Goal: Information Seeking & Learning: Learn about a topic

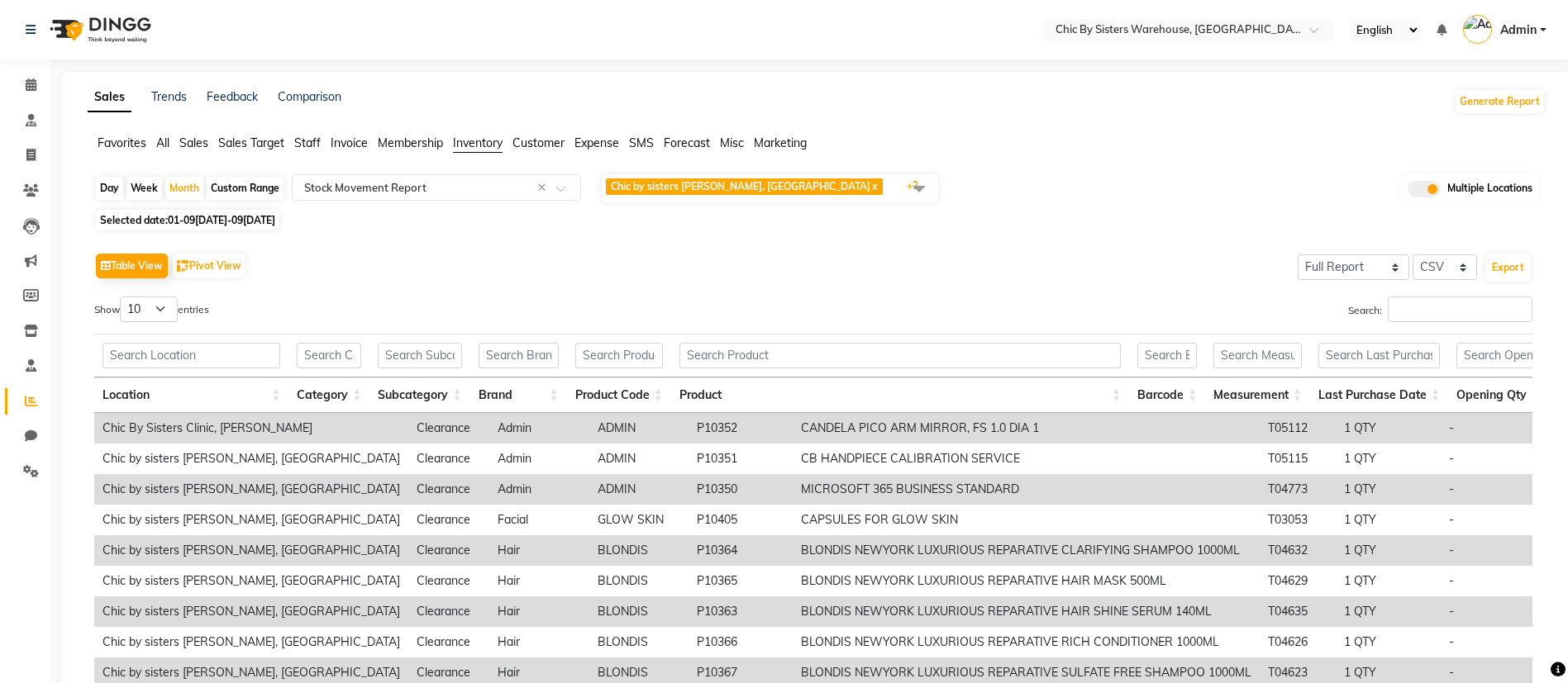
select select "full_report"
select select "csv"
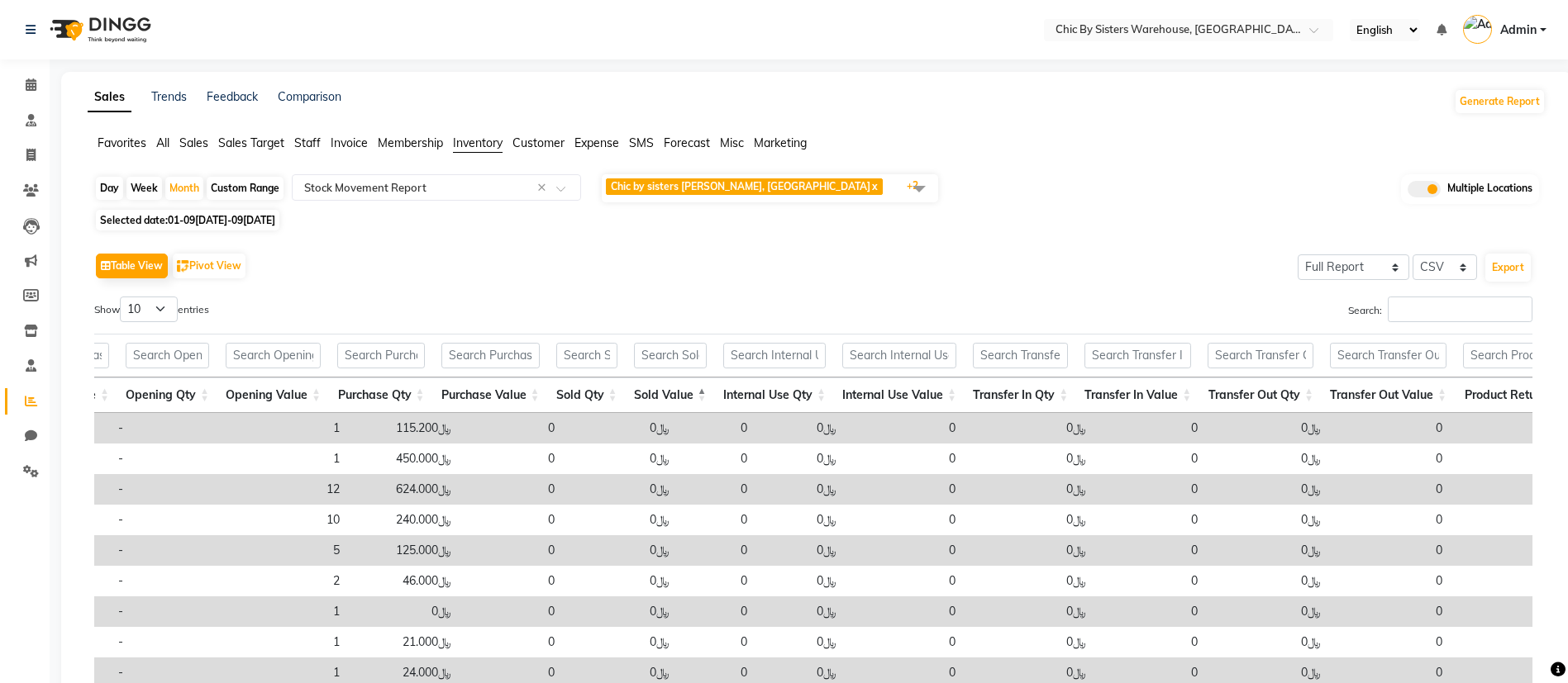
click at [741, 181] on span "Chic by sisters [PERSON_NAME], [GEOGRAPHIC_DATA]" at bounding box center [740, 186] width 259 height 12
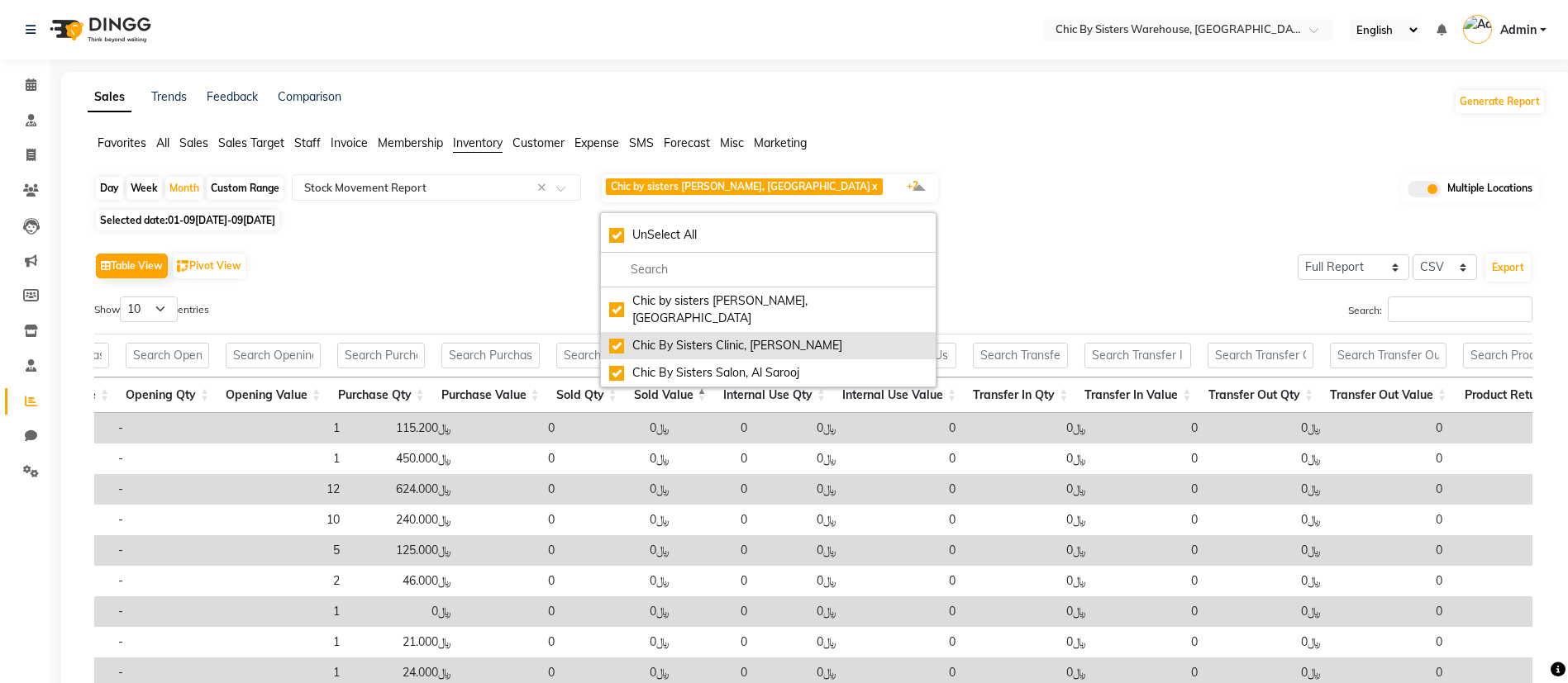
click at [643, 337] on div "Chic By Sisters Clinic, [PERSON_NAME]" at bounding box center [768, 346] width 318 height 17
checkbox input "false"
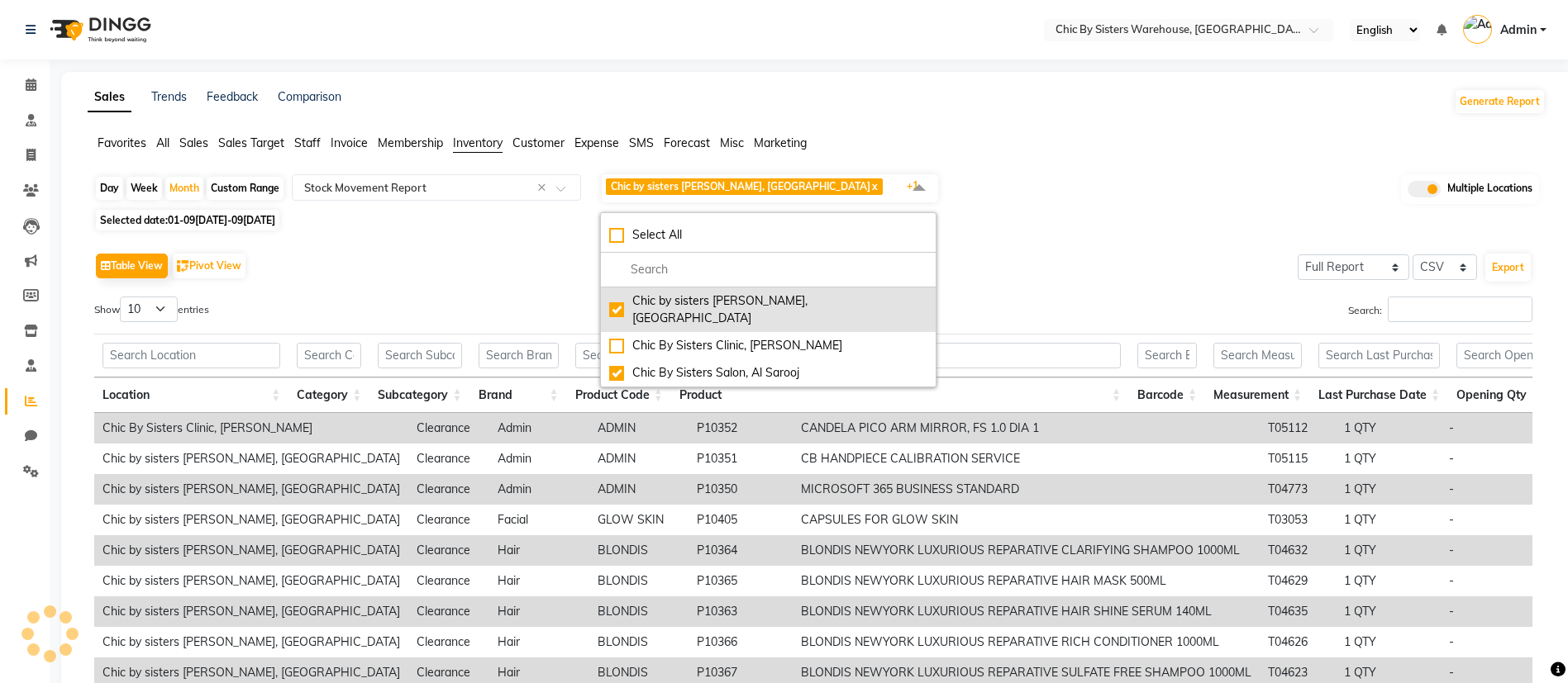
click at [619, 304] on div "Chic by sisters [PERSON_NAME], [GEOGRAPHIC_DATA]" at bounding box center [768, 310] width 318 height 35
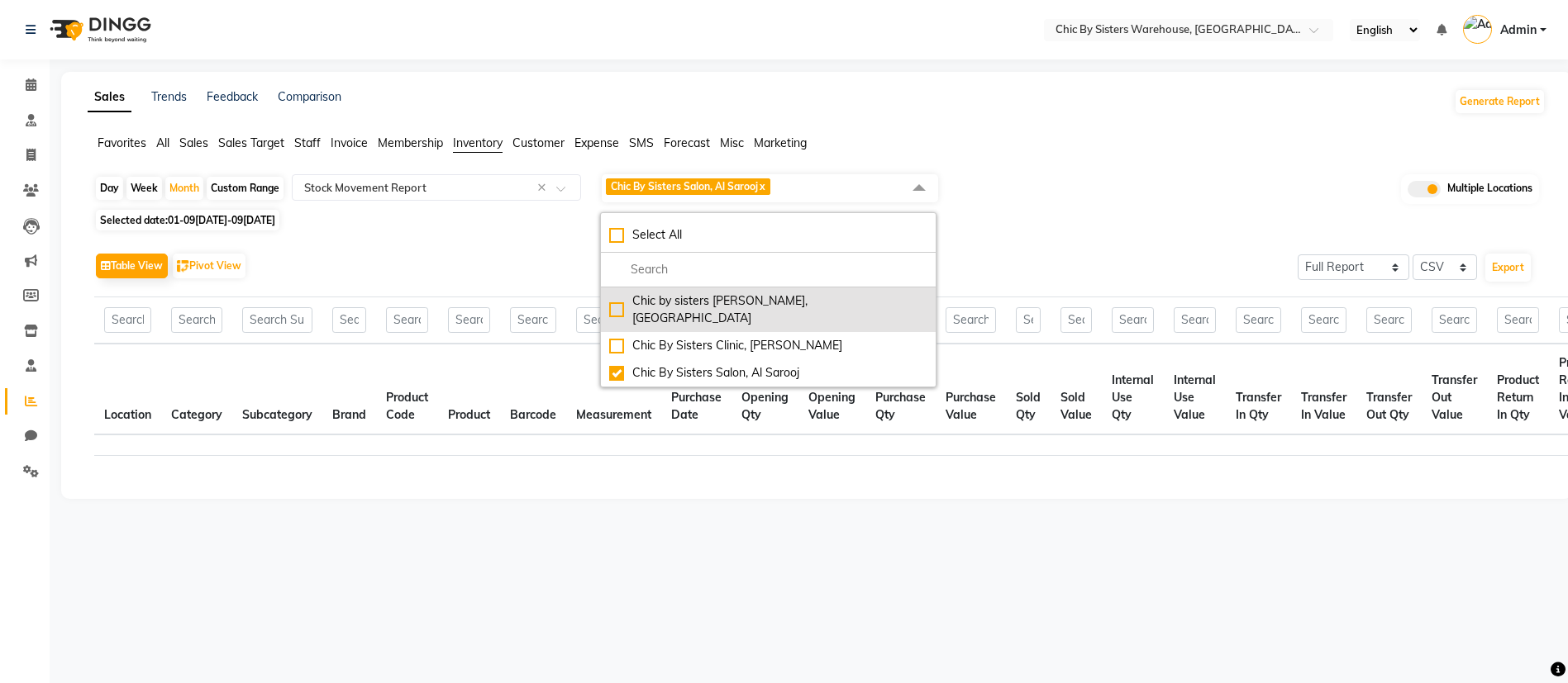
checkbox input "false"
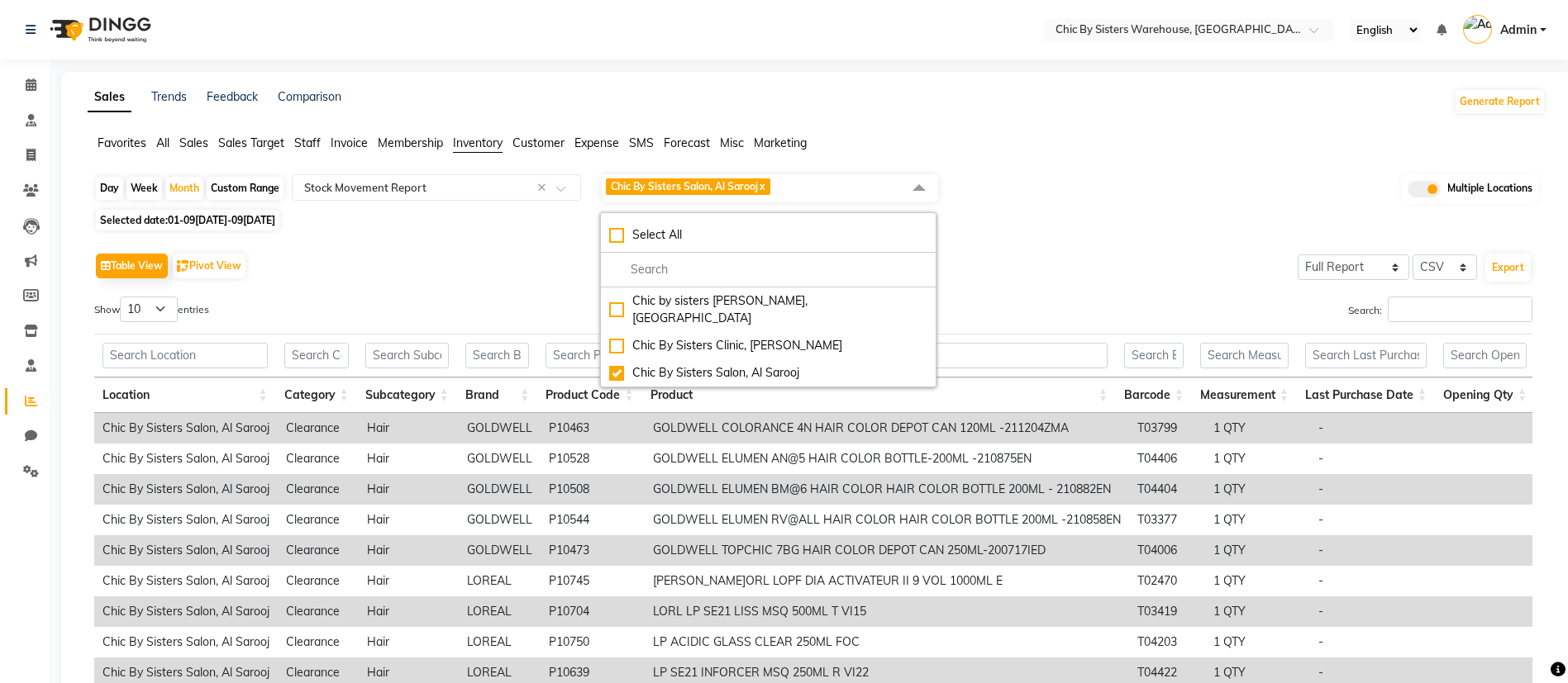
click at [1162, 193] on div "Day Week Month Custom Range Select Report Type × Stock Movement Report × Chic B…" at bounding box center [816, 189] width 1444 height 32
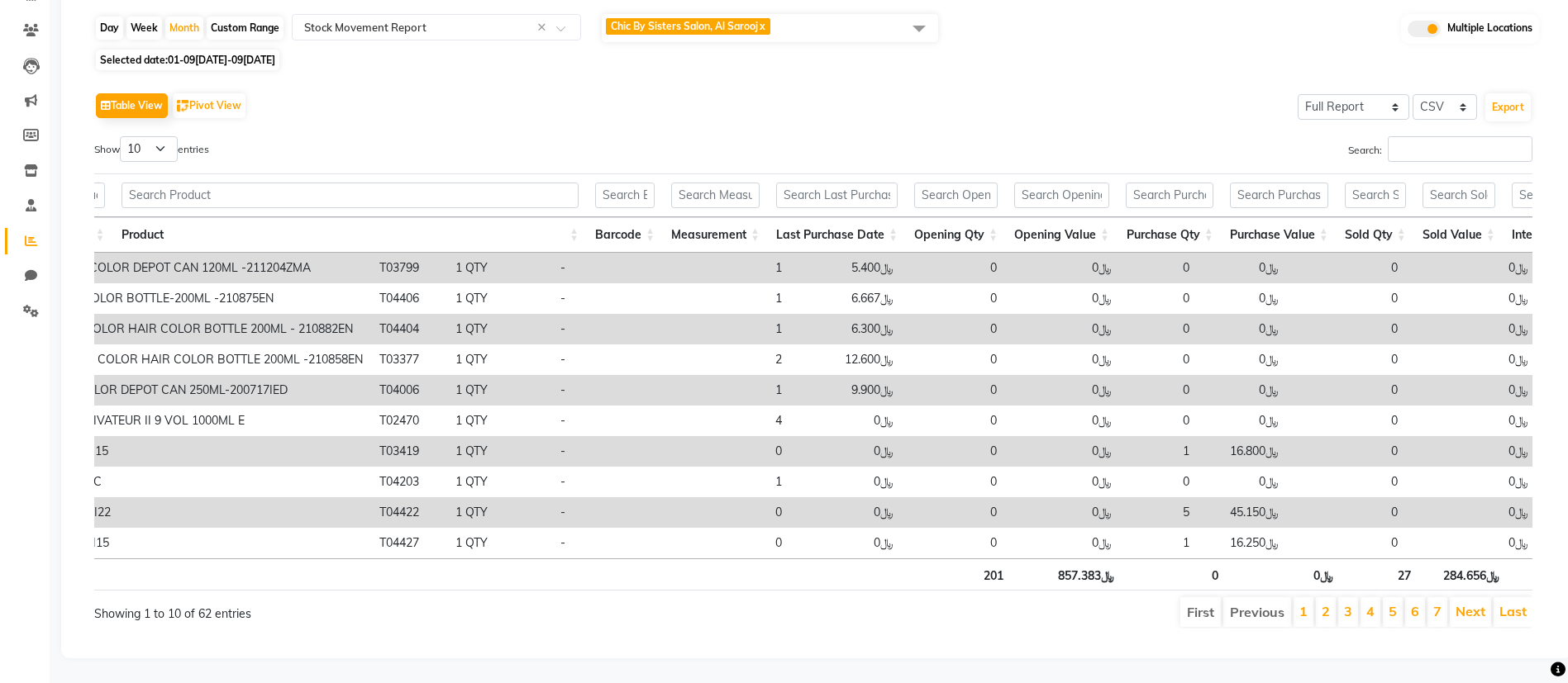
scroll to position [0, 758]
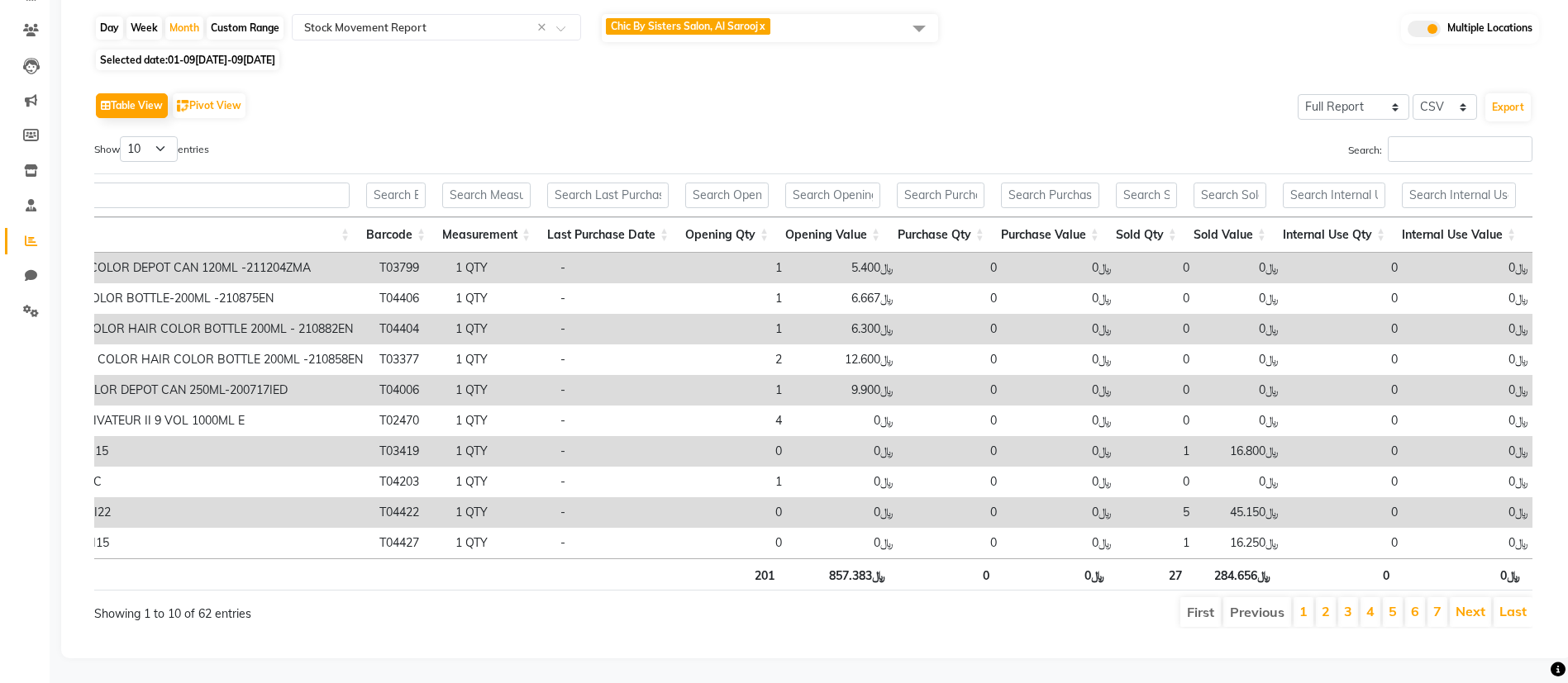
click at [806, 137] on div "Show 10 25 50 100 entries" at bounding box center [448, 153] width 732 height 32
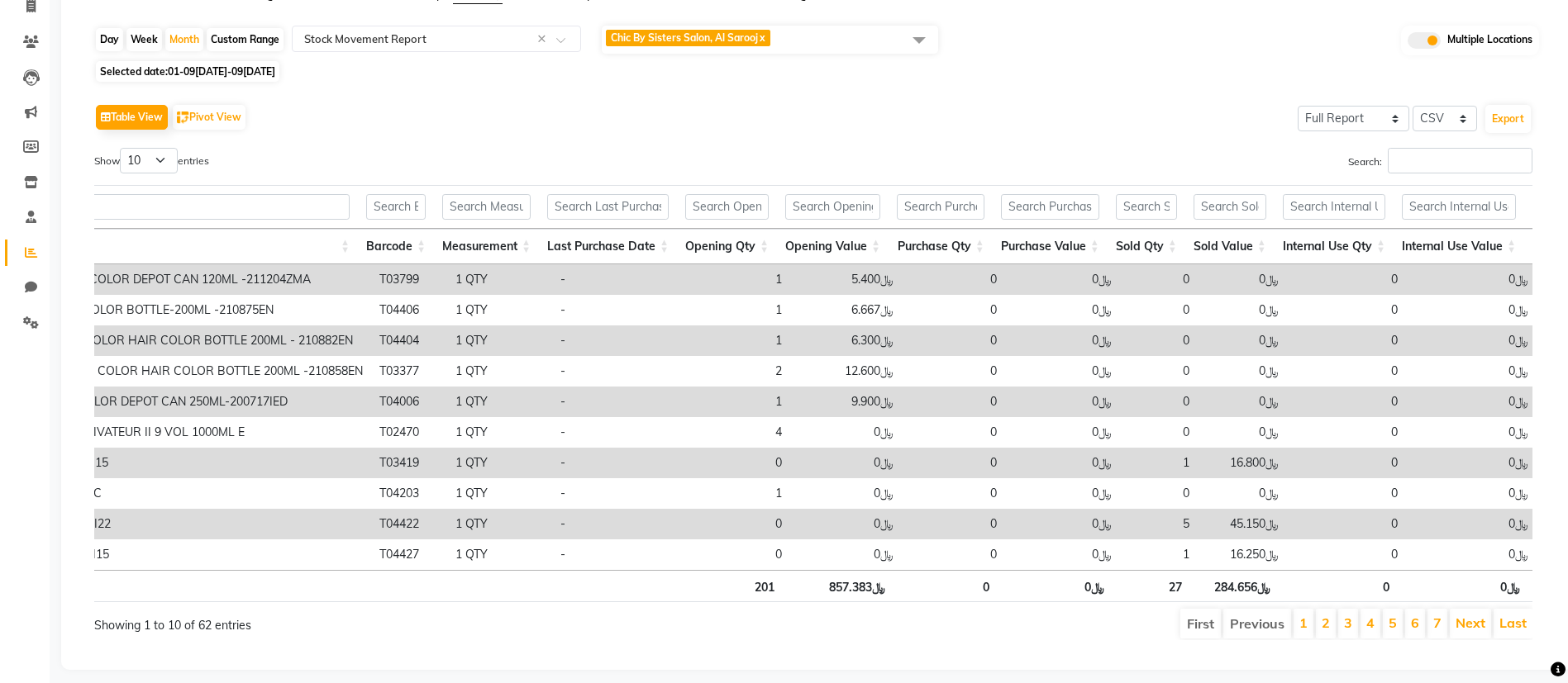
click at [839, 41] on span "Chic By Sisters Salon, Al Sarooj x" at bounding box center [770, 40] width 336 height 28
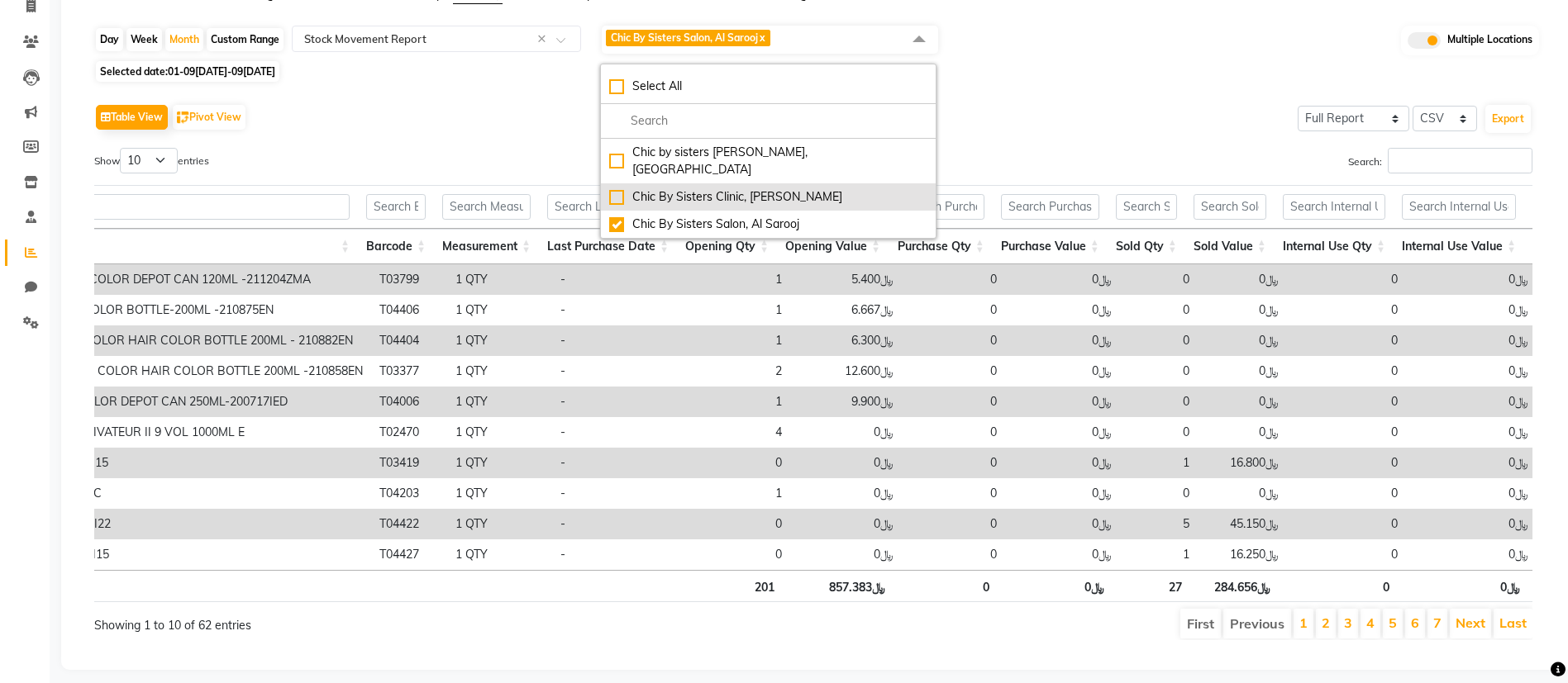
click at [621, 183] on li "Chic By Sisters Clinic, [PERSON_NAME]" at bounding box center [768, 197] width 335 height 28
checkbox input "true"
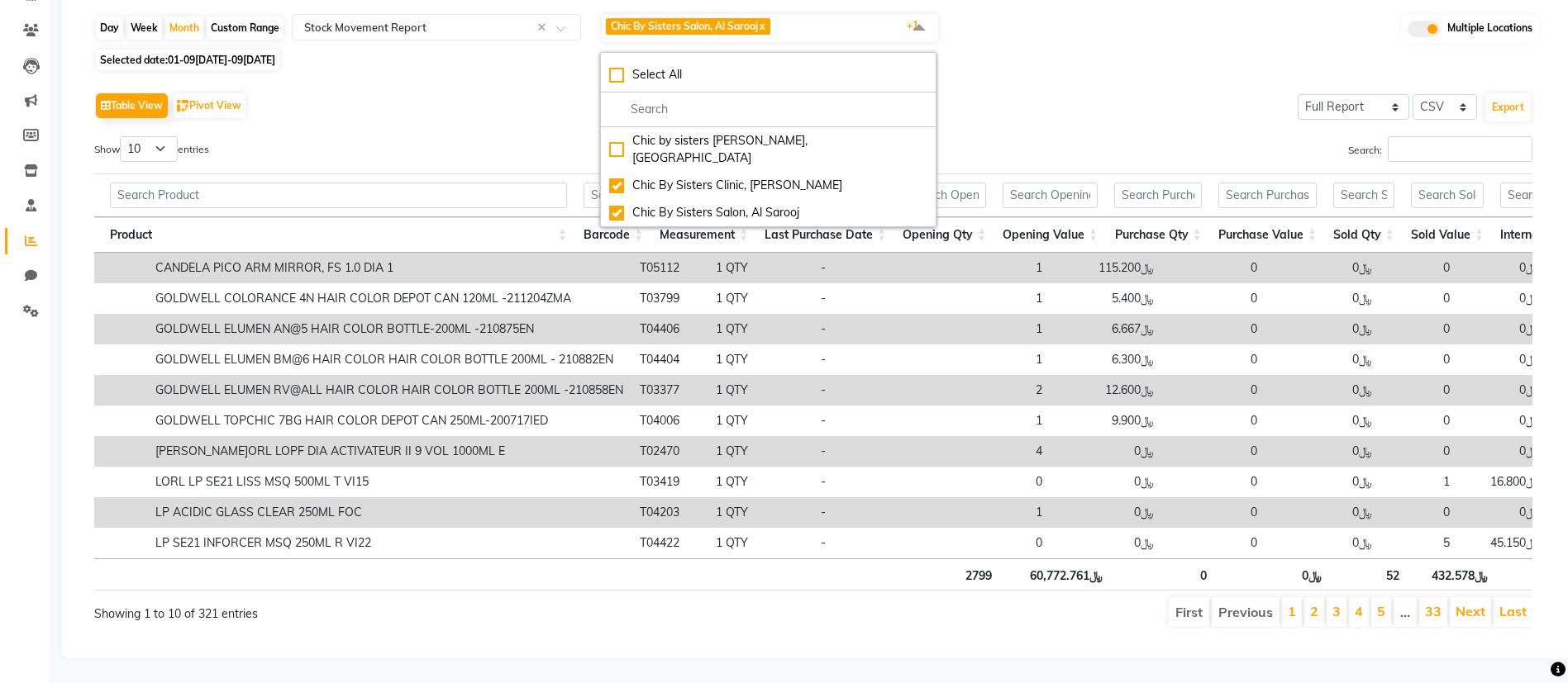
scroll to position [0, 584]
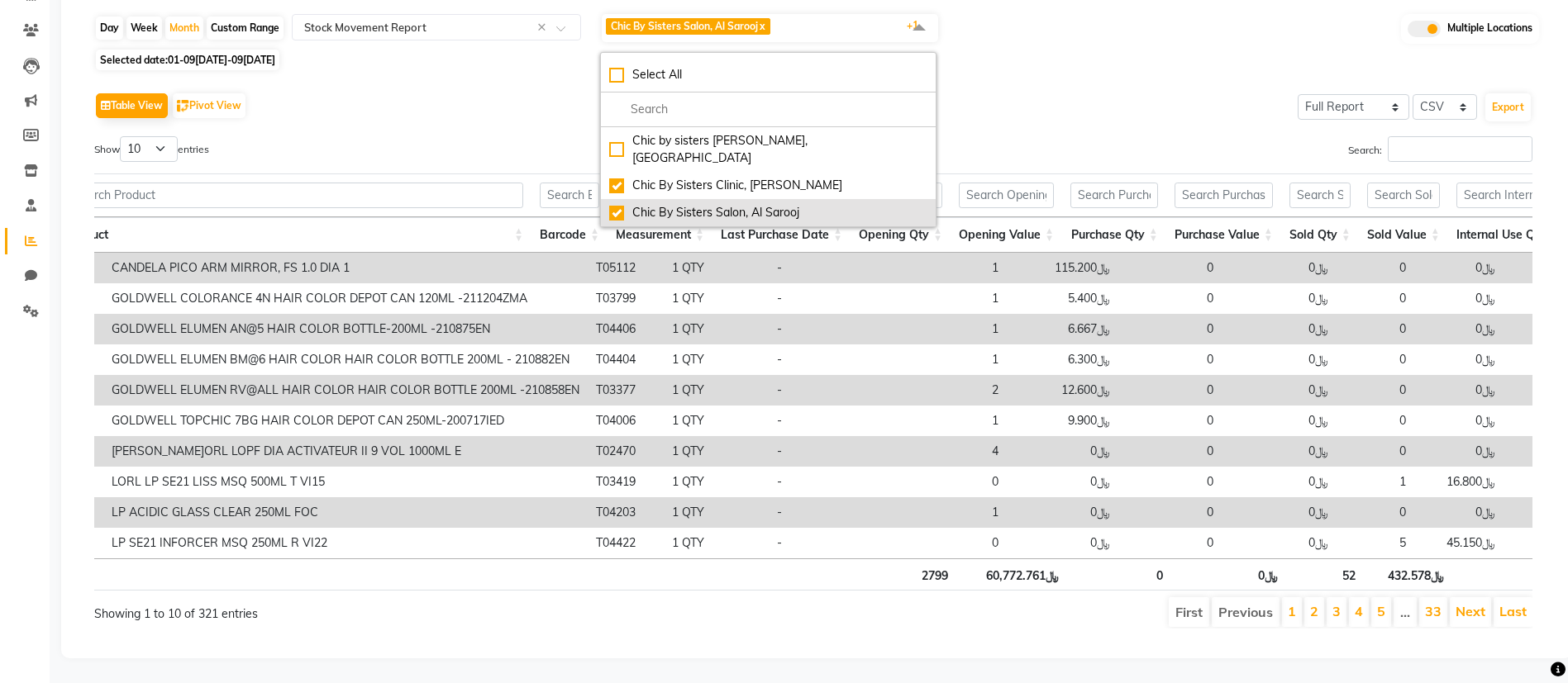
click at [626, 204] on div "Chic By Sisters Salon, Al Sarooj" at bounding box center [768, 213] width 318 height 17
checkbox input "false"
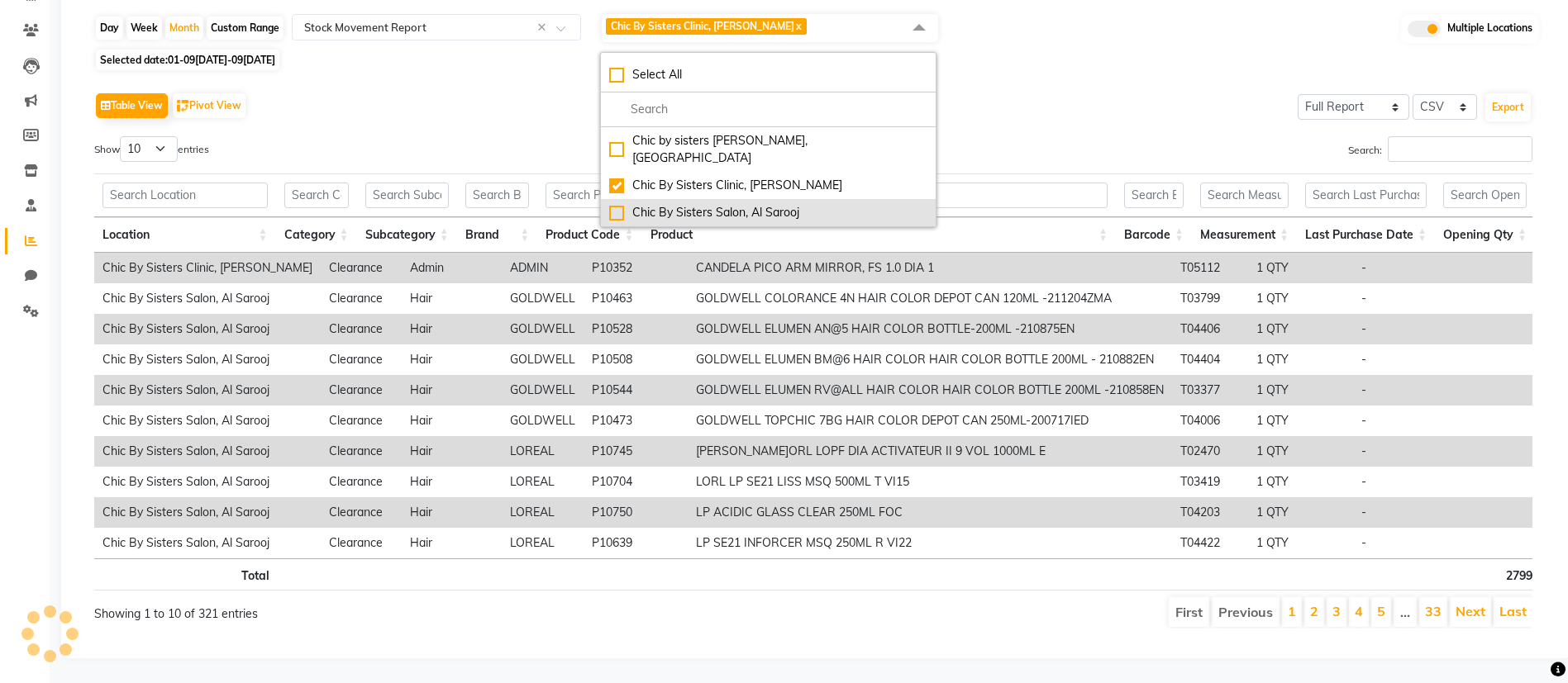
scroll to position [0, 0]
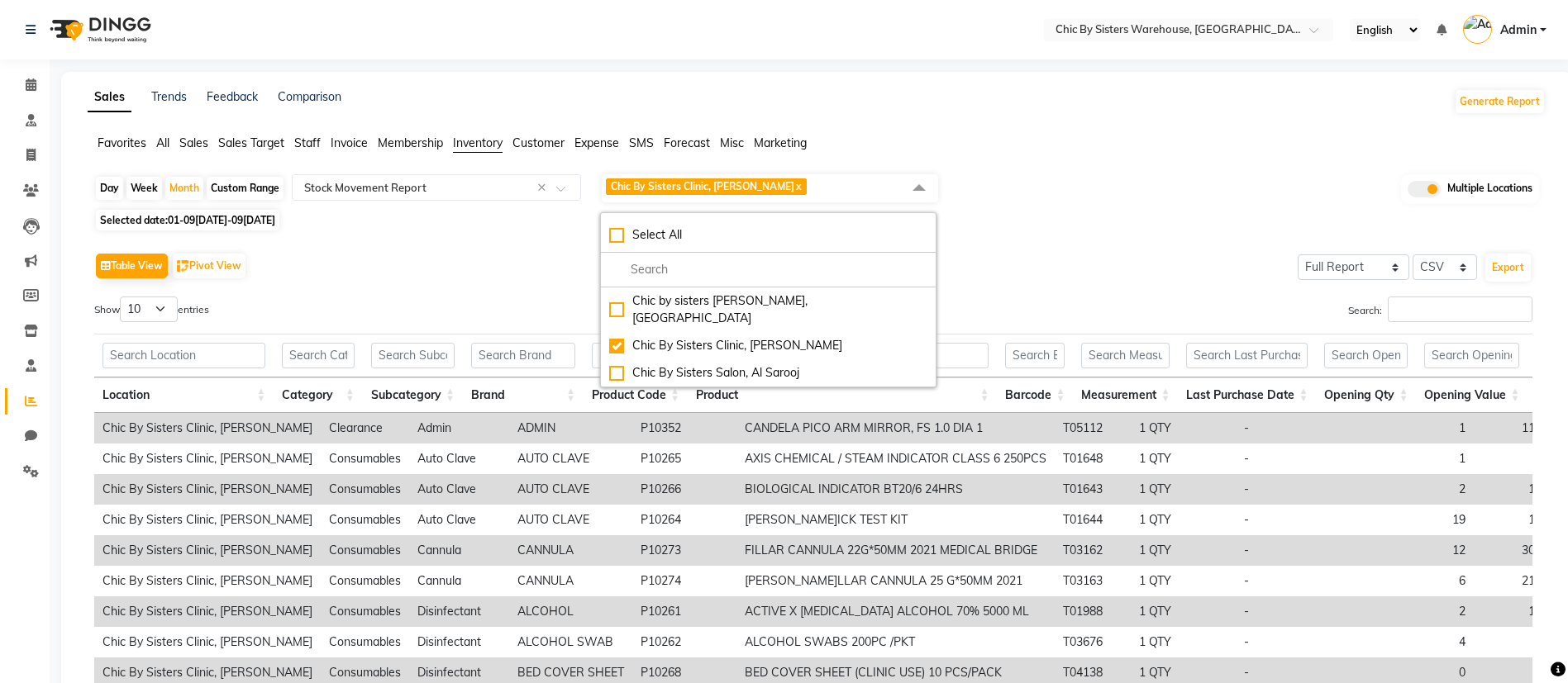
click at [1158, 225] on div "Selected date: 01[DATE] 30[DATE]" at bounding box center [819, 220] width 1451 height 17
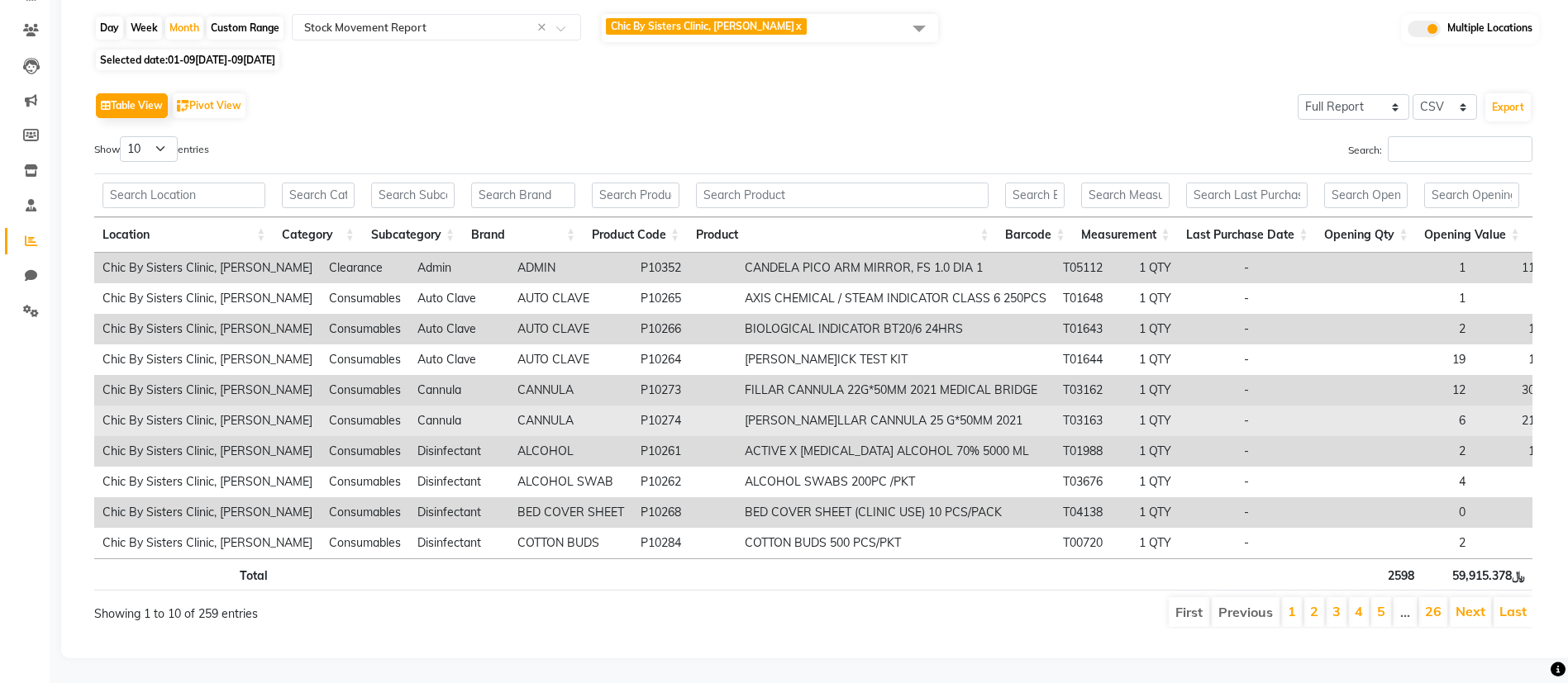
click at [410, 406] on td "Cannula" at bounding box center [459, 421] width 100 height 30
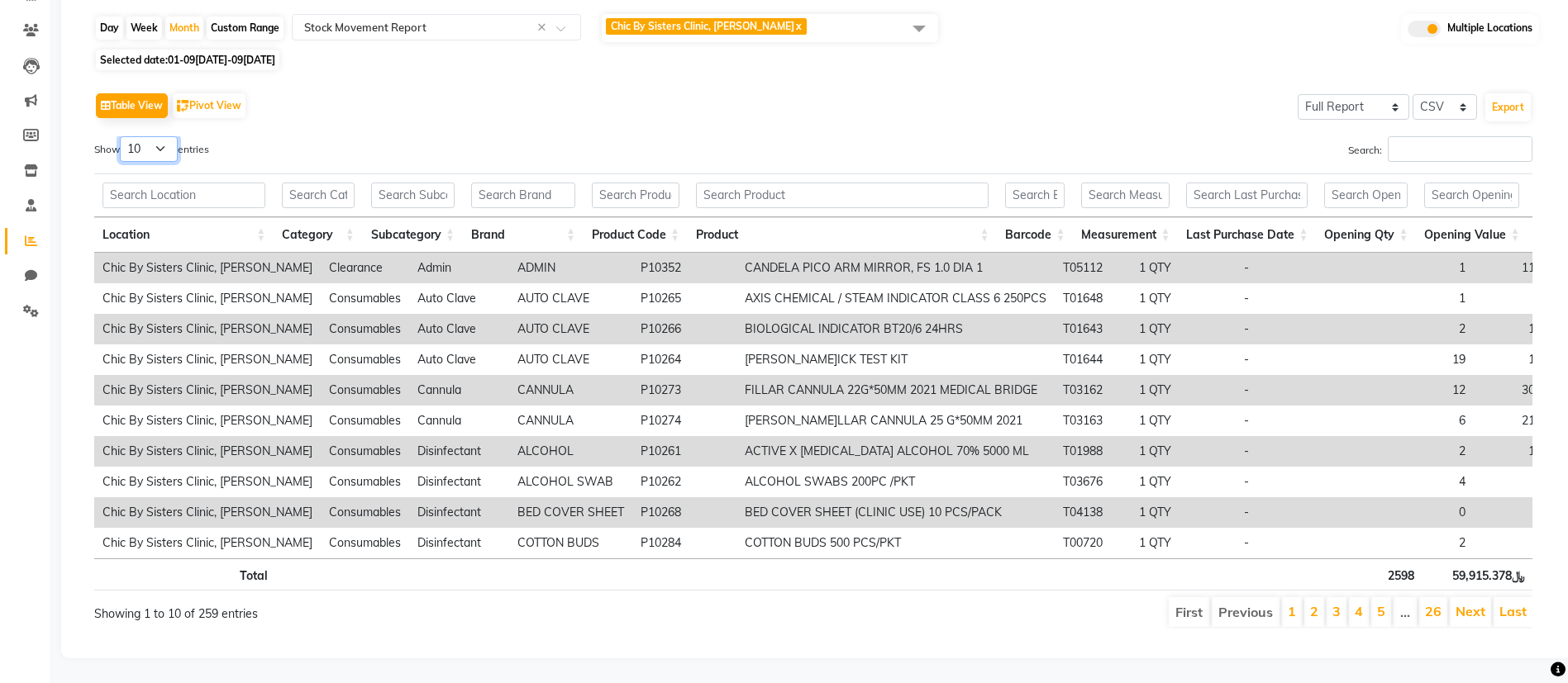
click at [162, 137] on select "10 25 50 100" at bounding box center [148, 149] width 58 height 26
select select "100"
click at [123, 137] on select "10 25 50 100" at bounding box center [148, 149] width 58 height 26
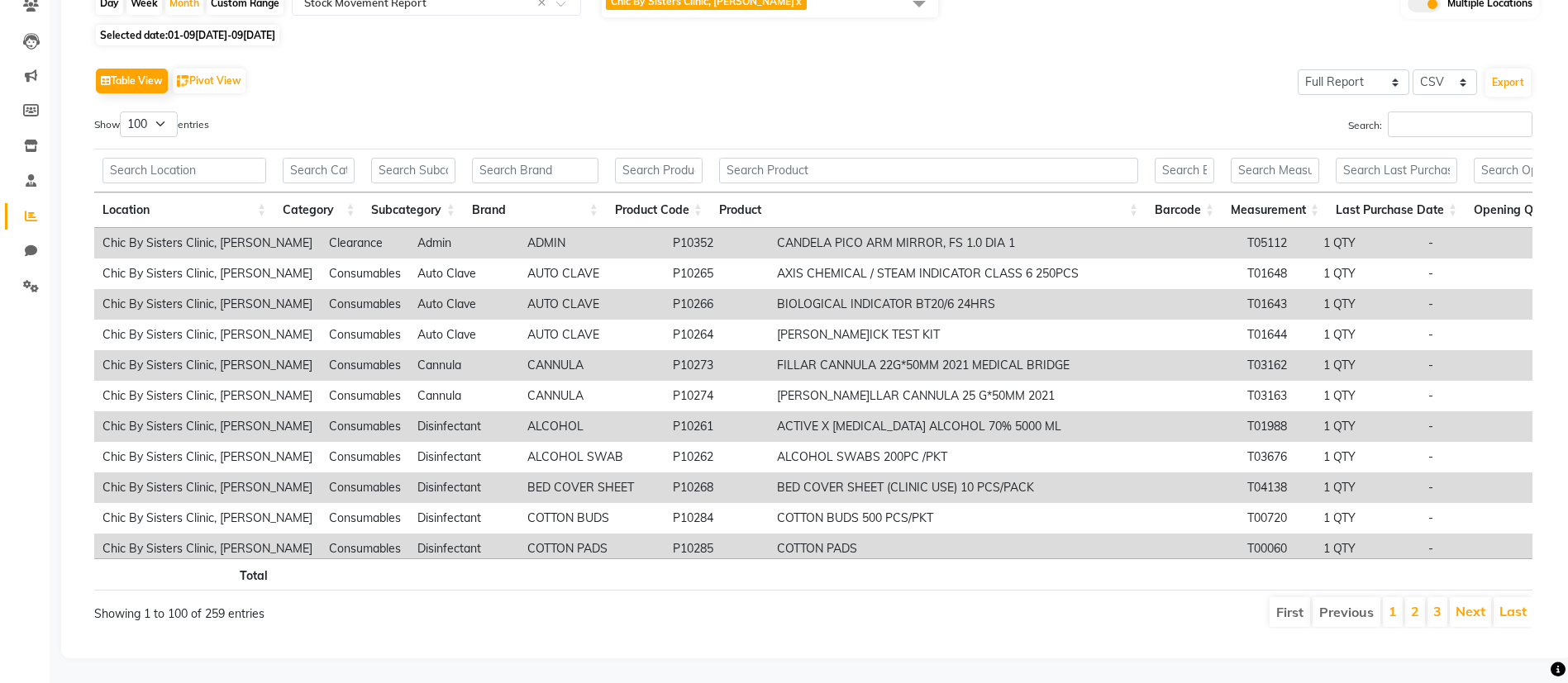
click at [771, 88] on div "Table View Pivot View Select Full Report Filtered Report Select CSV PDF Export …" at bounding box center [813, 346] width 1438 height 565
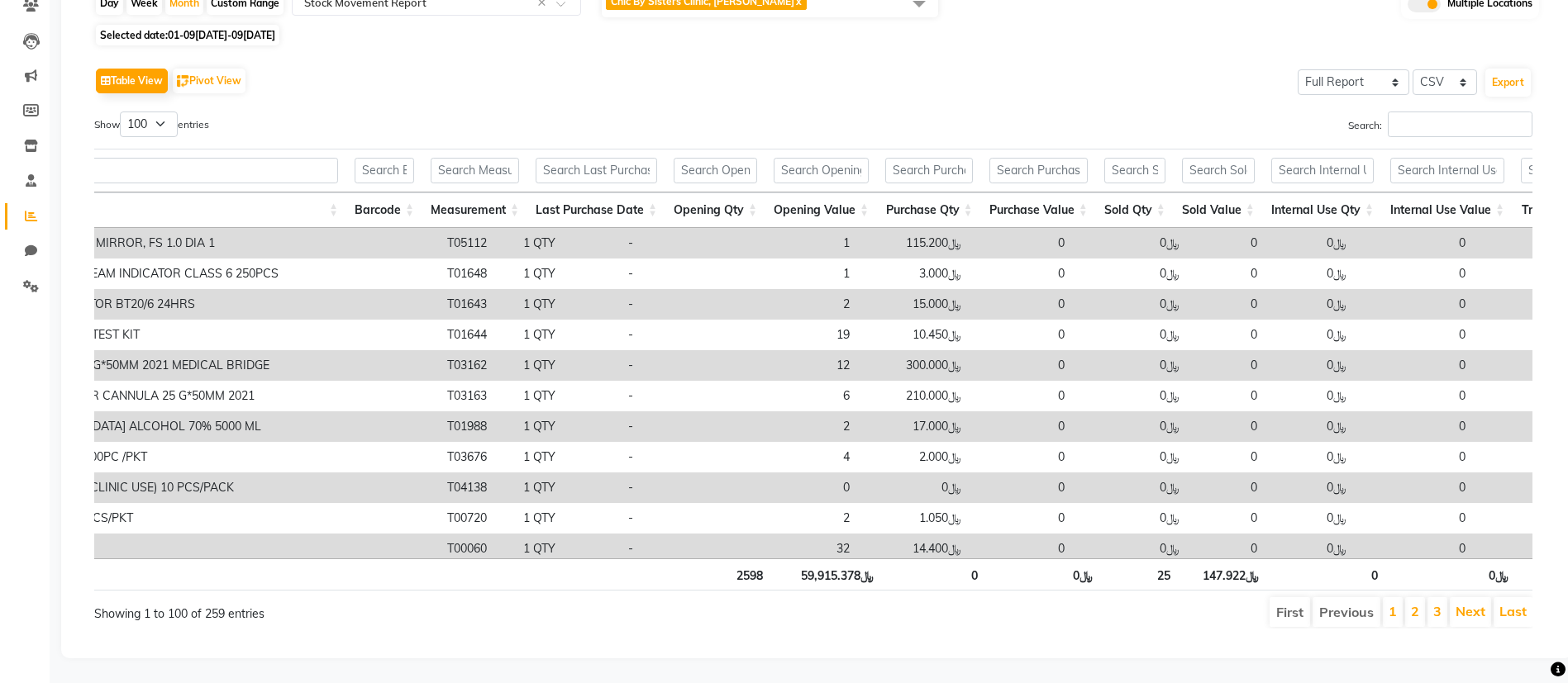
click at [1225, 202] on th "Sold Value" at bounding box center [1218, 210] width 89 height 35
click at [1229, 195] on th "Sold Value" at bounding box center [1218, 210] width 89 height 35
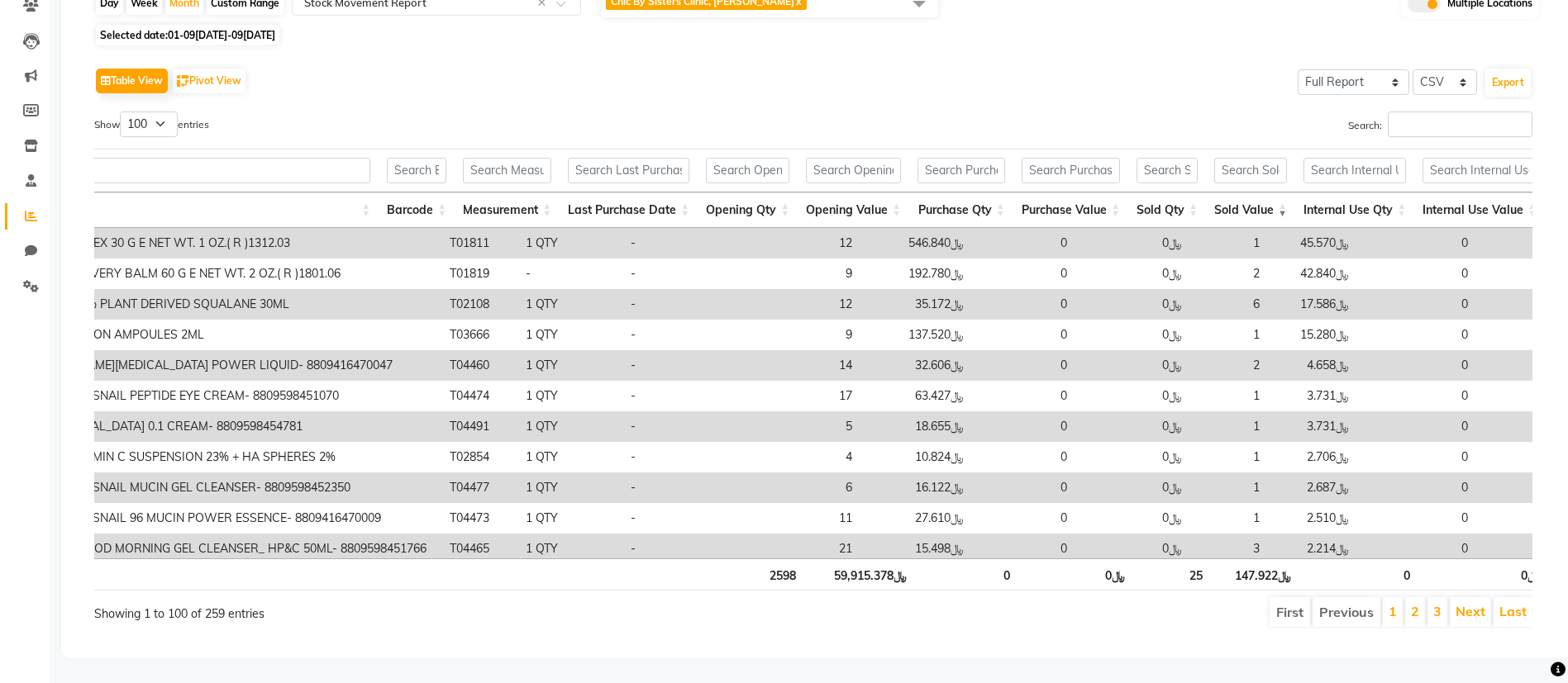
click at [220, 228] on td "ISCLI YOUTH COMPLEX 30 G E NET WT. 1 OZ.( R )1312.03" at bounding box center [205, 243] width 473 height 30
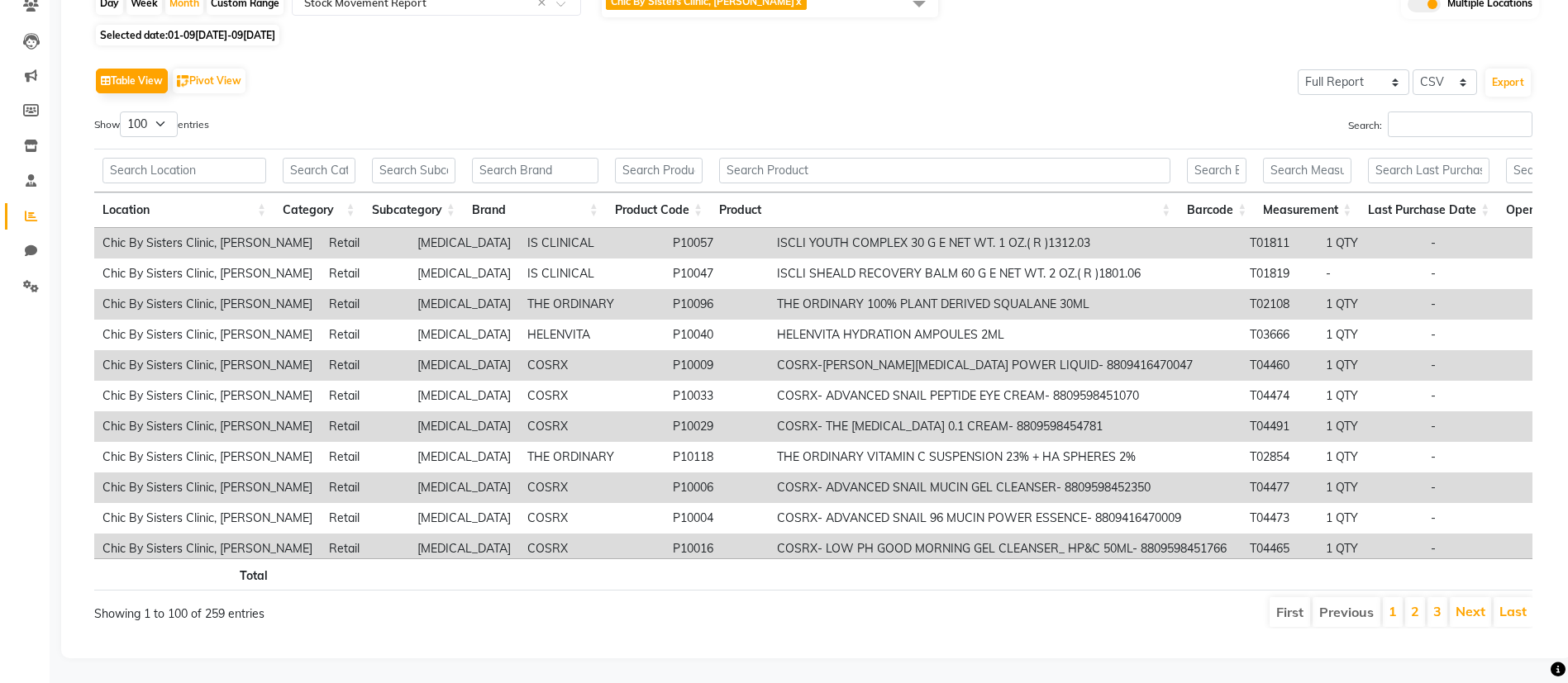
click at [338, 193] on th "Category" at bounding box center [319, 210] width 89 height 35
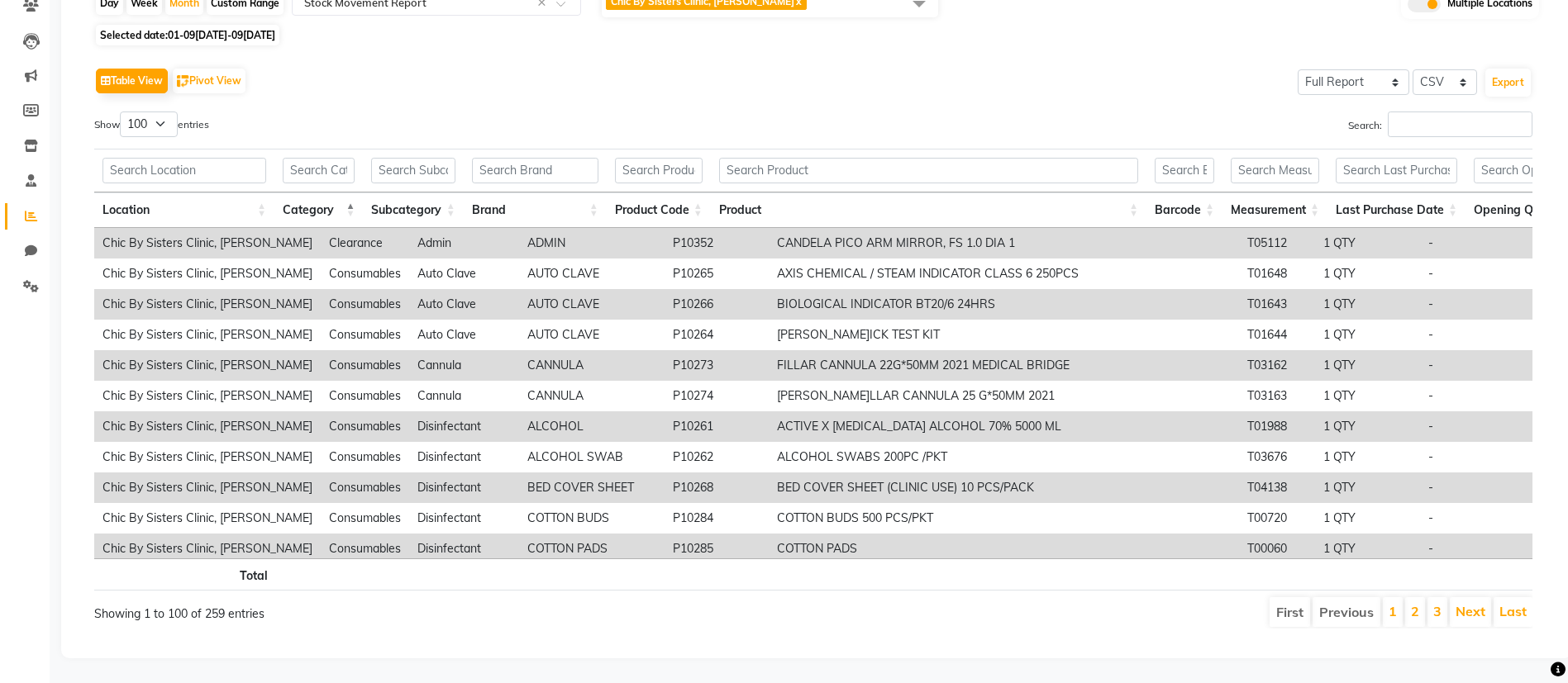
click at [338, 193] on th "Category" at bounding box center [319, 210] width 89 height 35
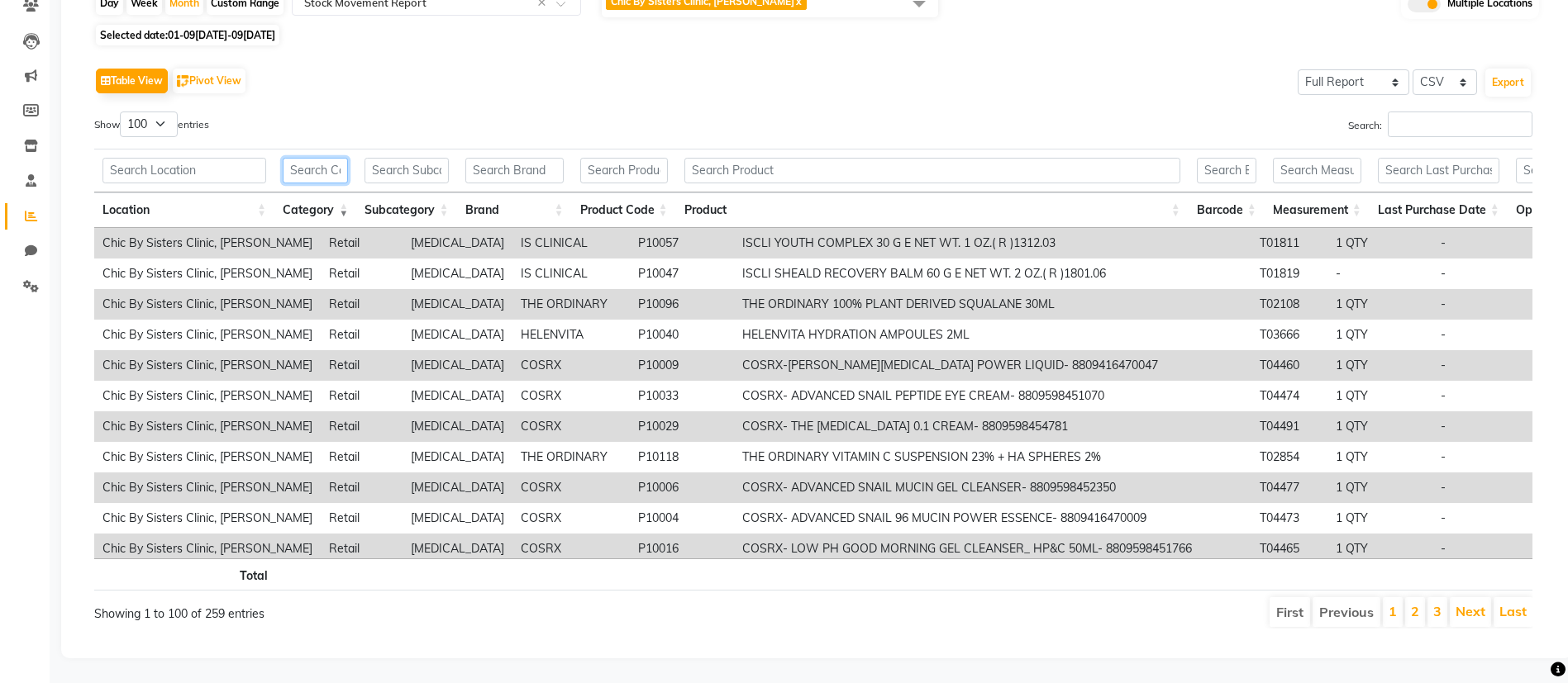
click at [312, 158] on input "text" at bounding box center [315, 170] width 66 height 26
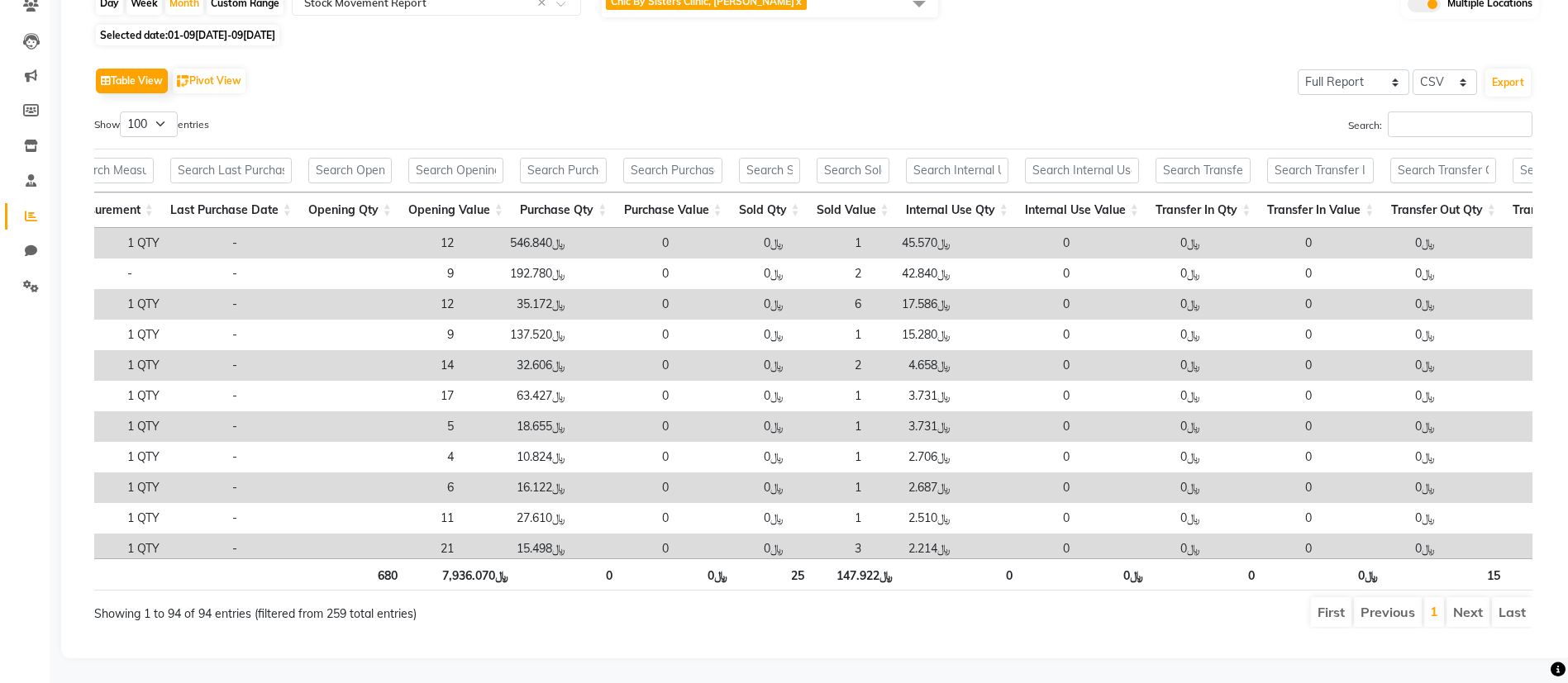
scroll to position [0, 346]
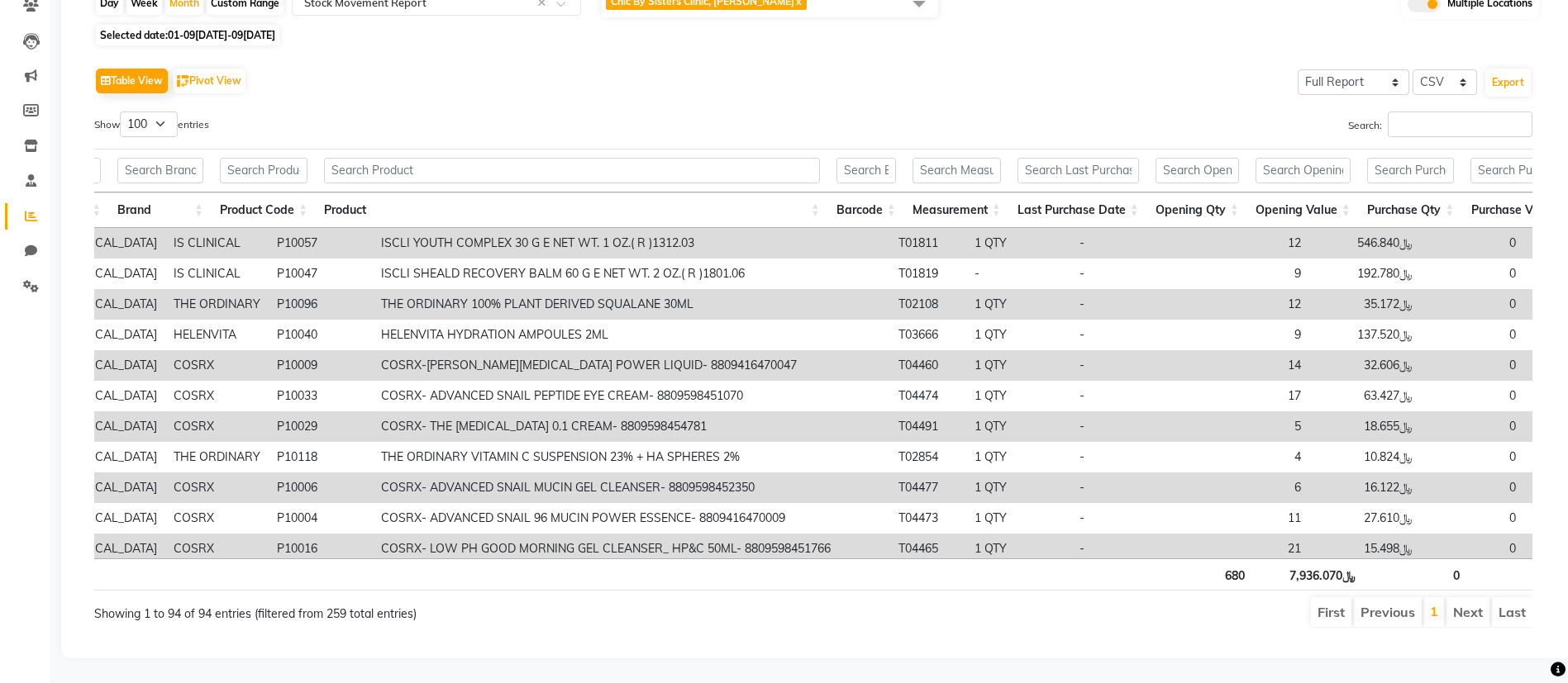
type input "retail"
click at [429, 566] on th at bounding box center [576, 575] width 518 height 32
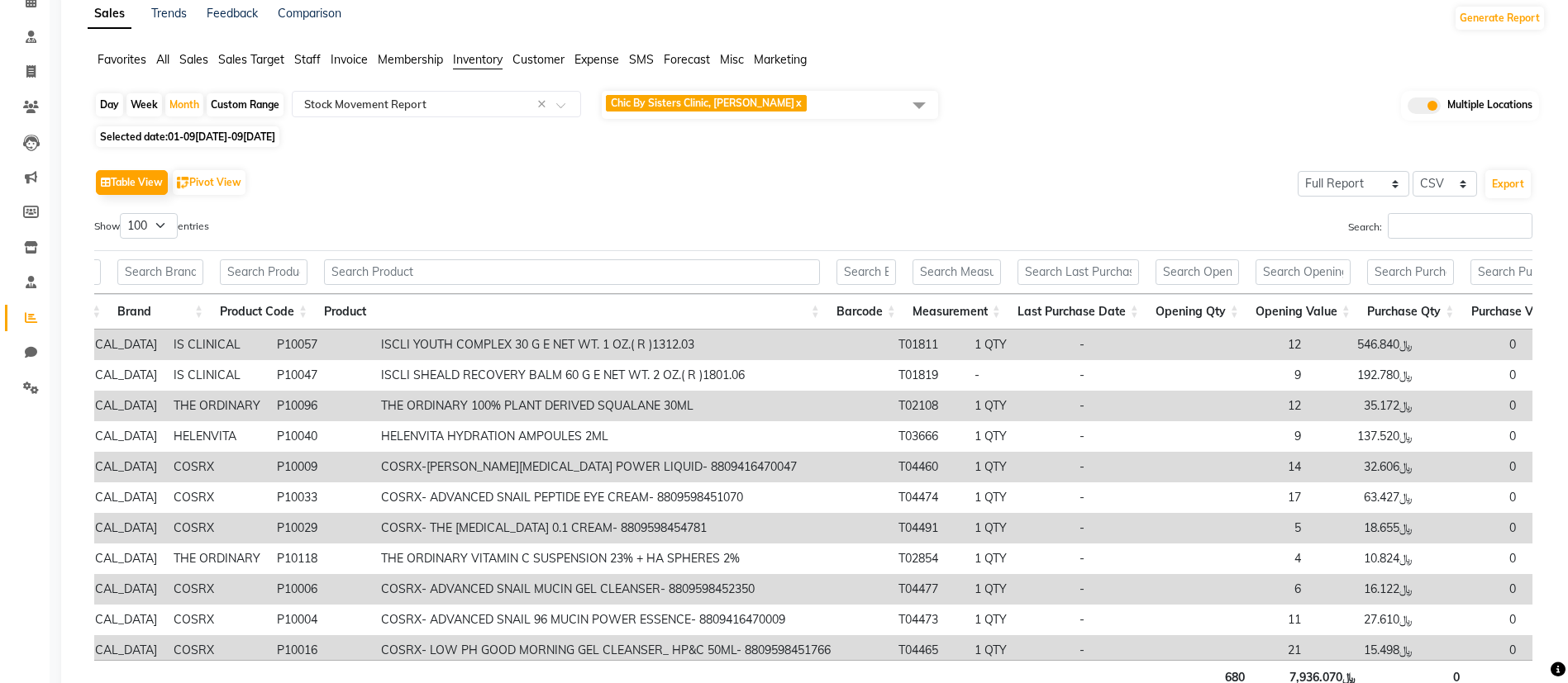
click at [844, 111] on span "Chic By Sisters Clinic, Al Sarooj x" at bounding box center [770, 105] width 336 height 28
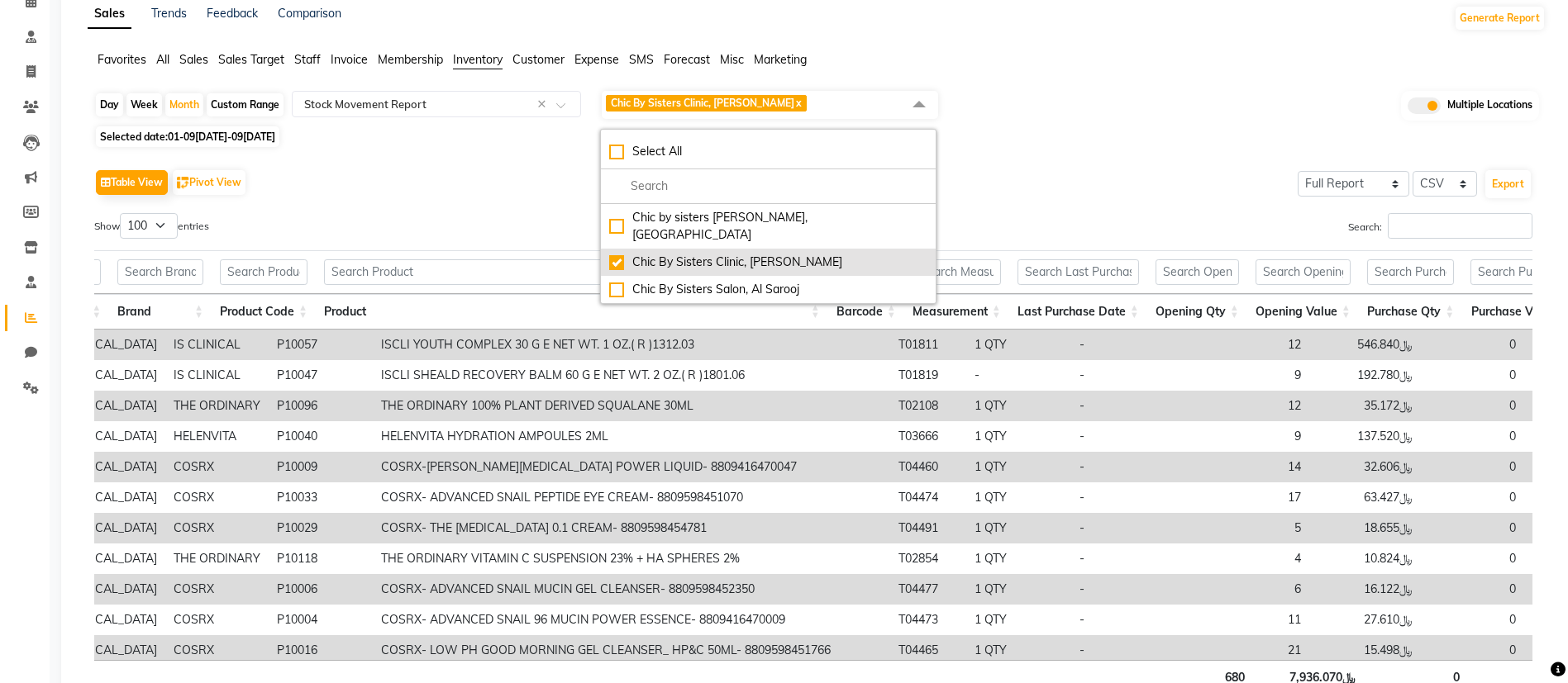
click at [634, 254] on li "Chic By Sisters Clinic, [PERSON_NAME]" at bounding box center [768, 262] width 335 height 28
checkbox input "false"
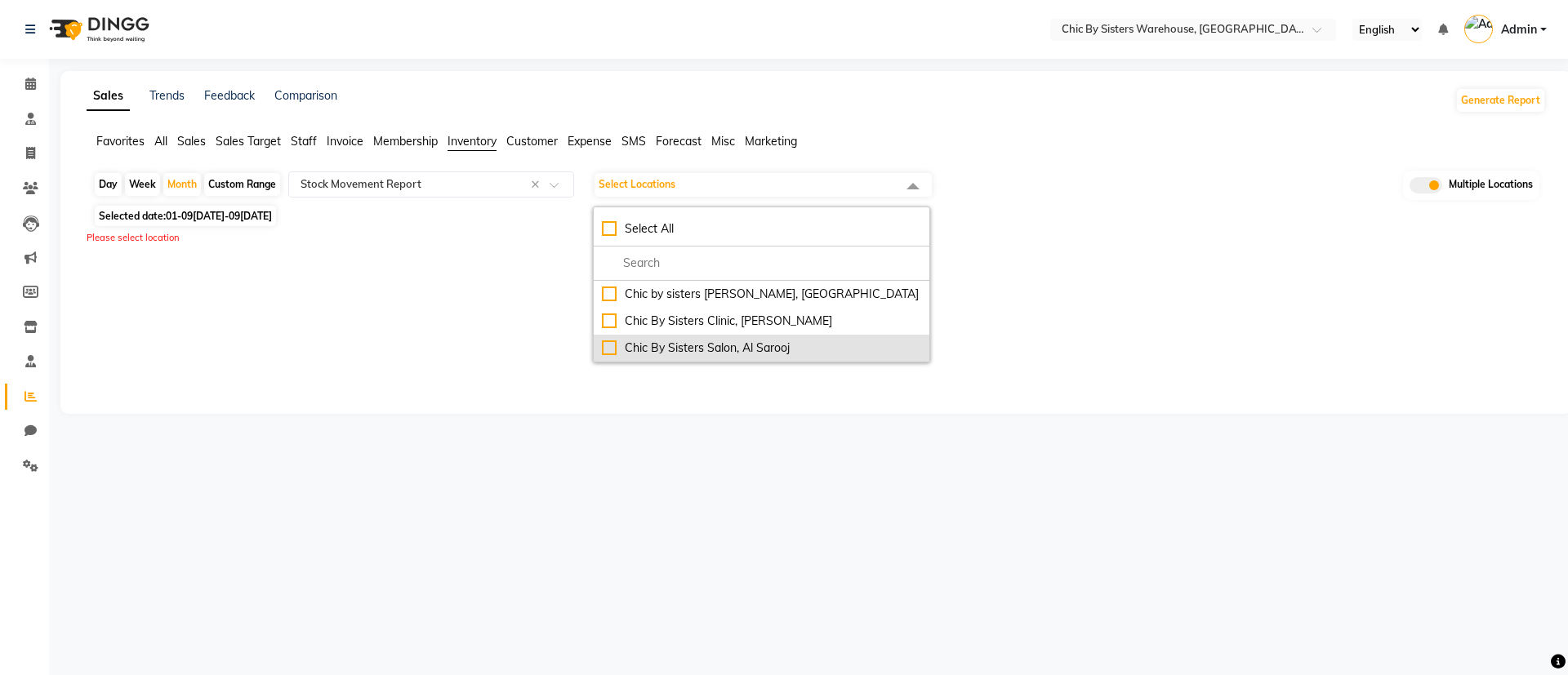
click at [618, 342] on div "Chic By Sisters Salon, Al Sarooj" at bounding box center [761, 348] width 319 height 17
checkbox input "true"
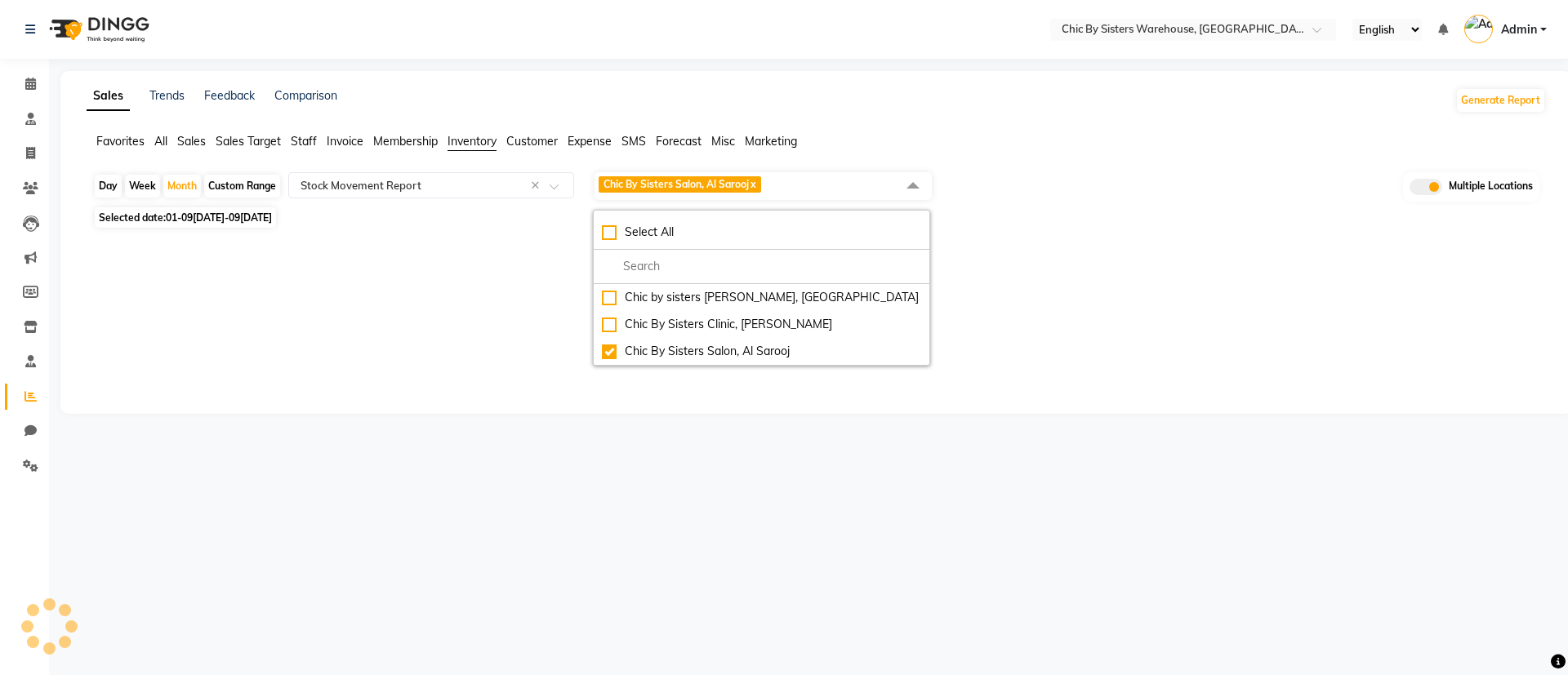
select select "full_report"
select select "csv"
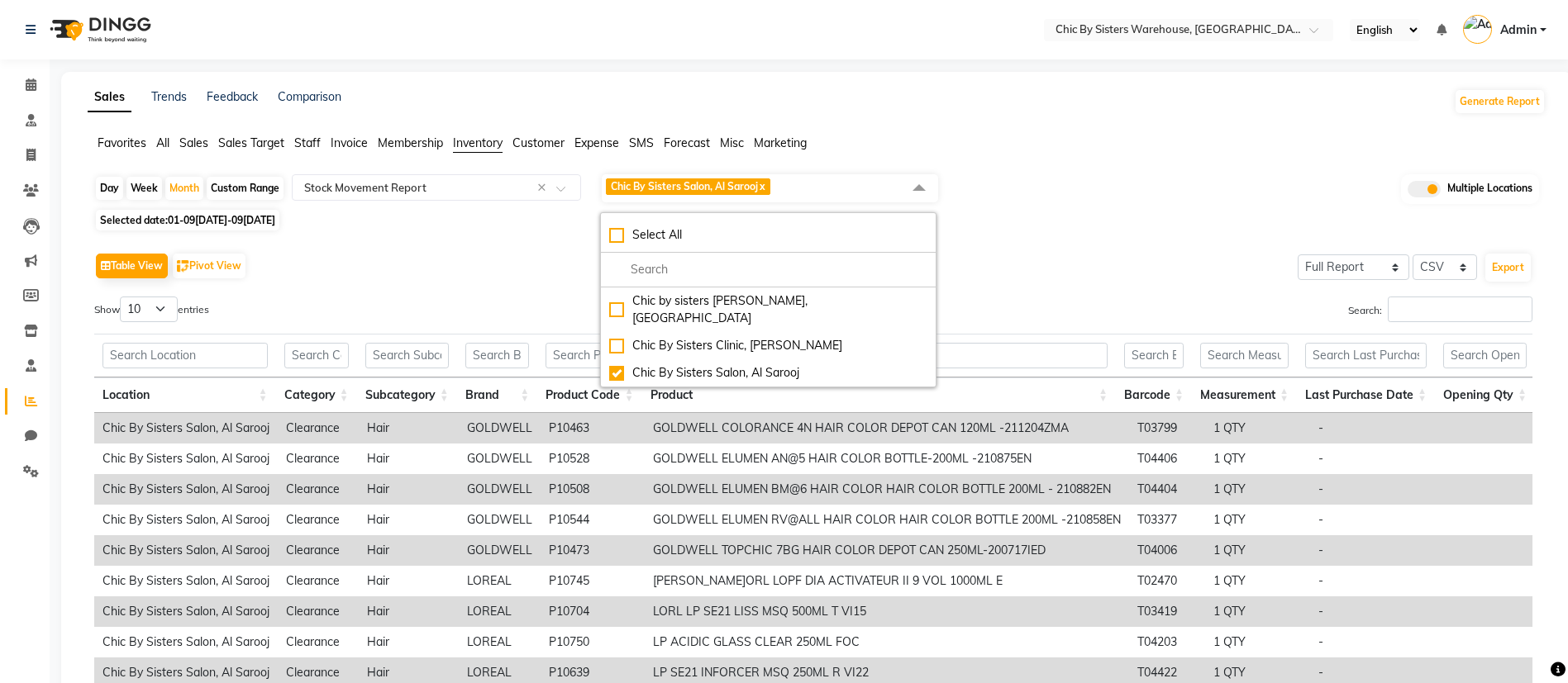
click at [1215, 227] on div "Selected date: 01[DATE] 30[DATE]" at bounding box center [819, 220] width 1451 height 17
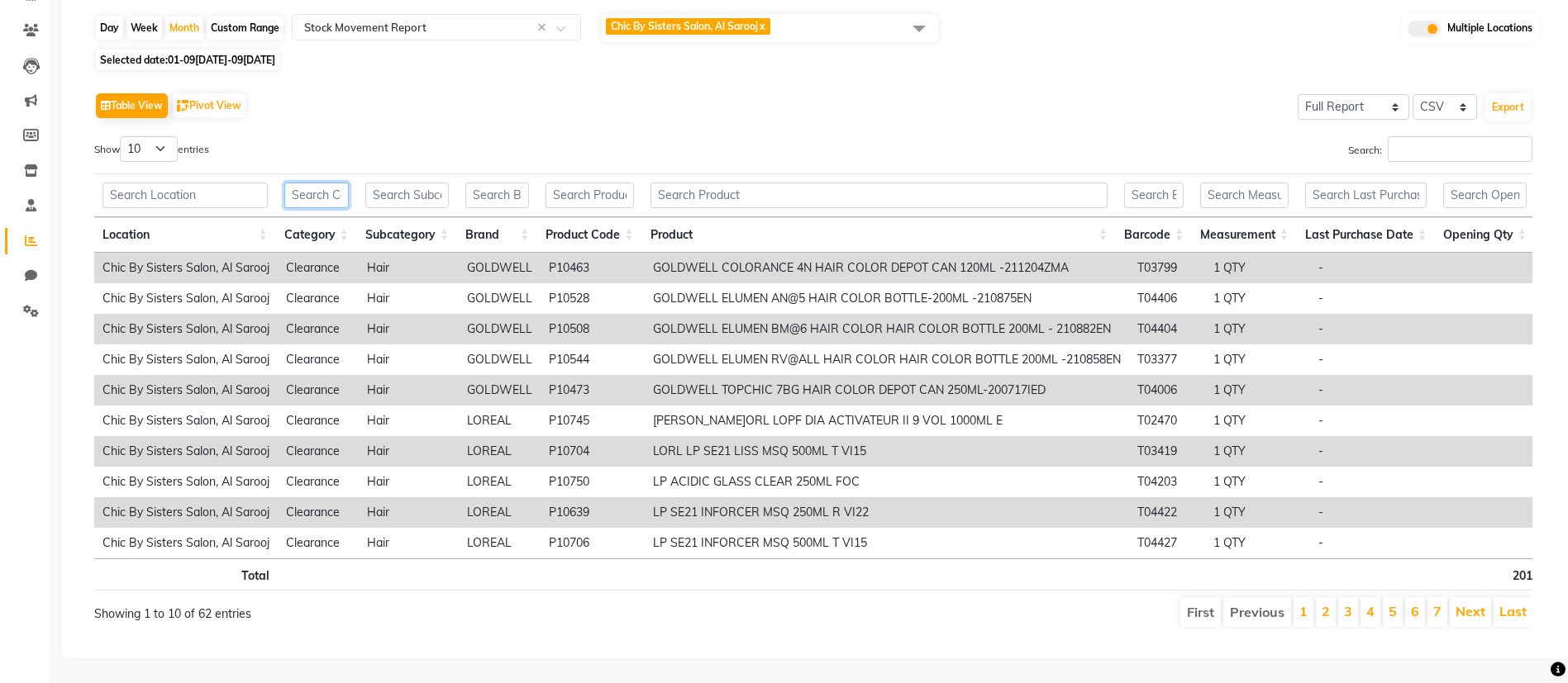
click at [315, 182] on input "text" at bounding box center [316, 195] width 65 height 26
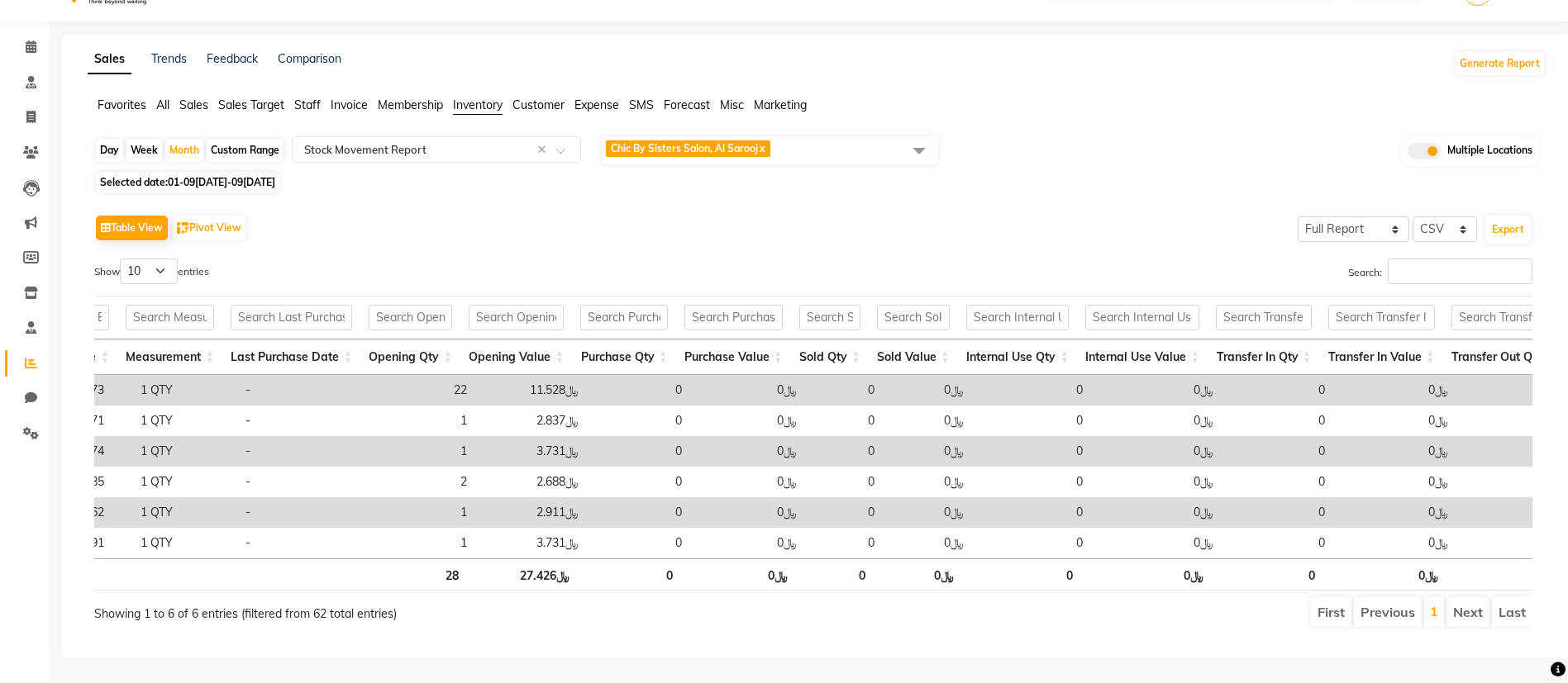
scroll to position [0, 0]
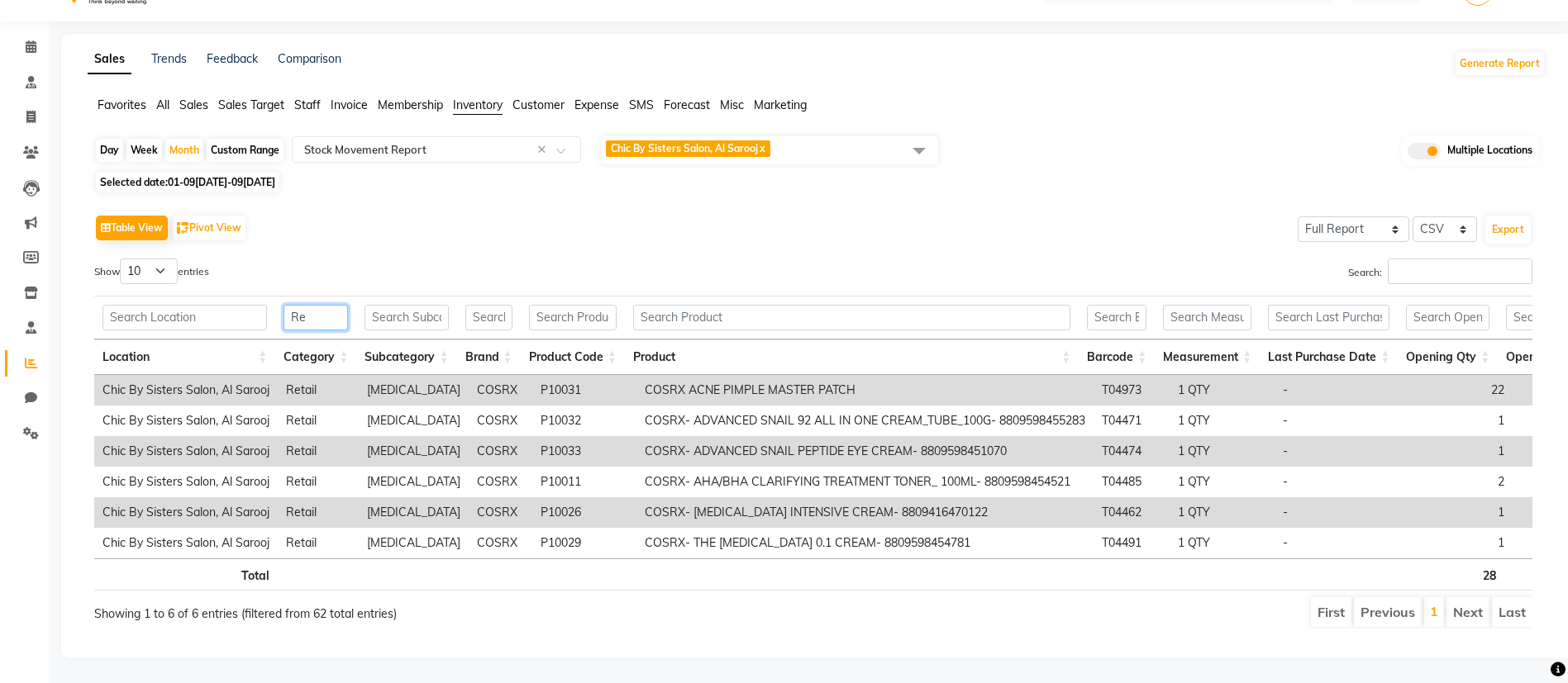
type input "R"
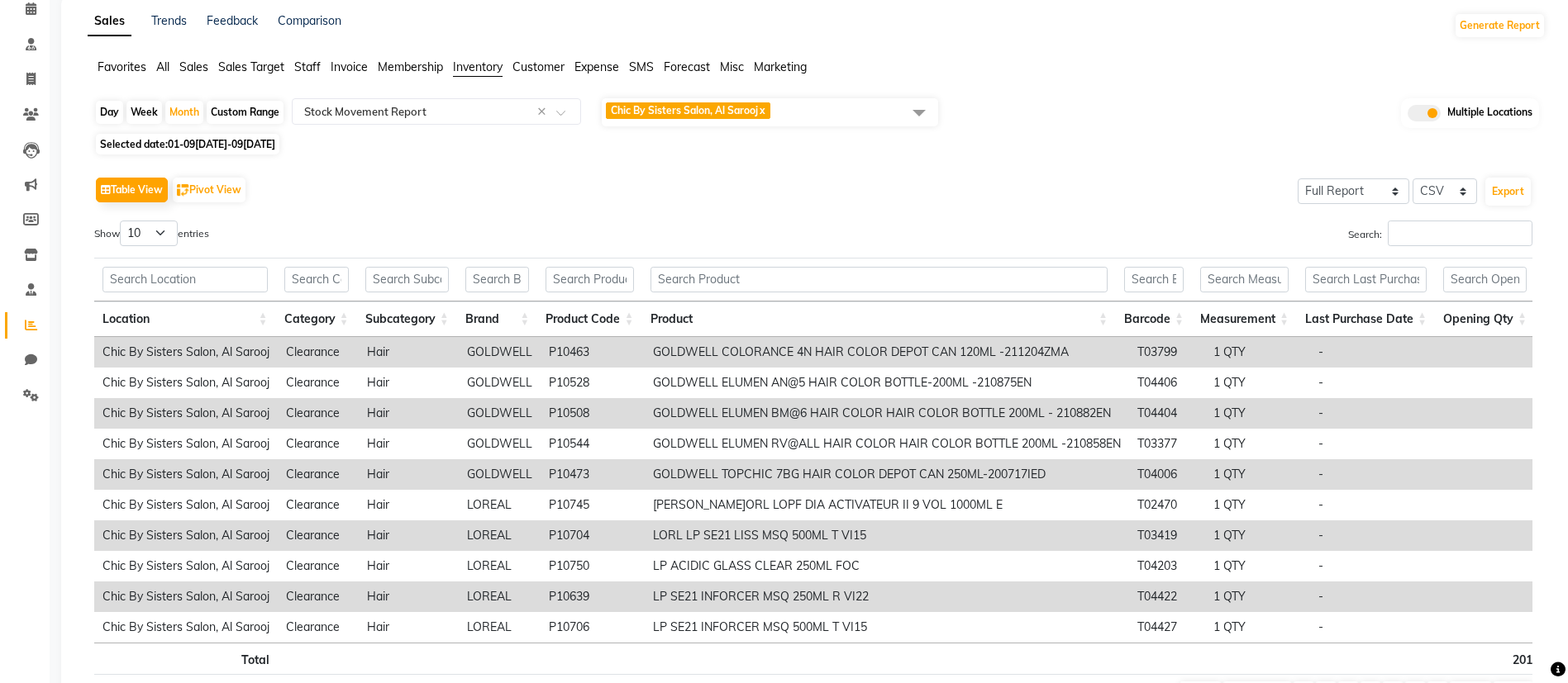
click at [917, 111] on span at bounding box center [919, 112] width 33 height 31
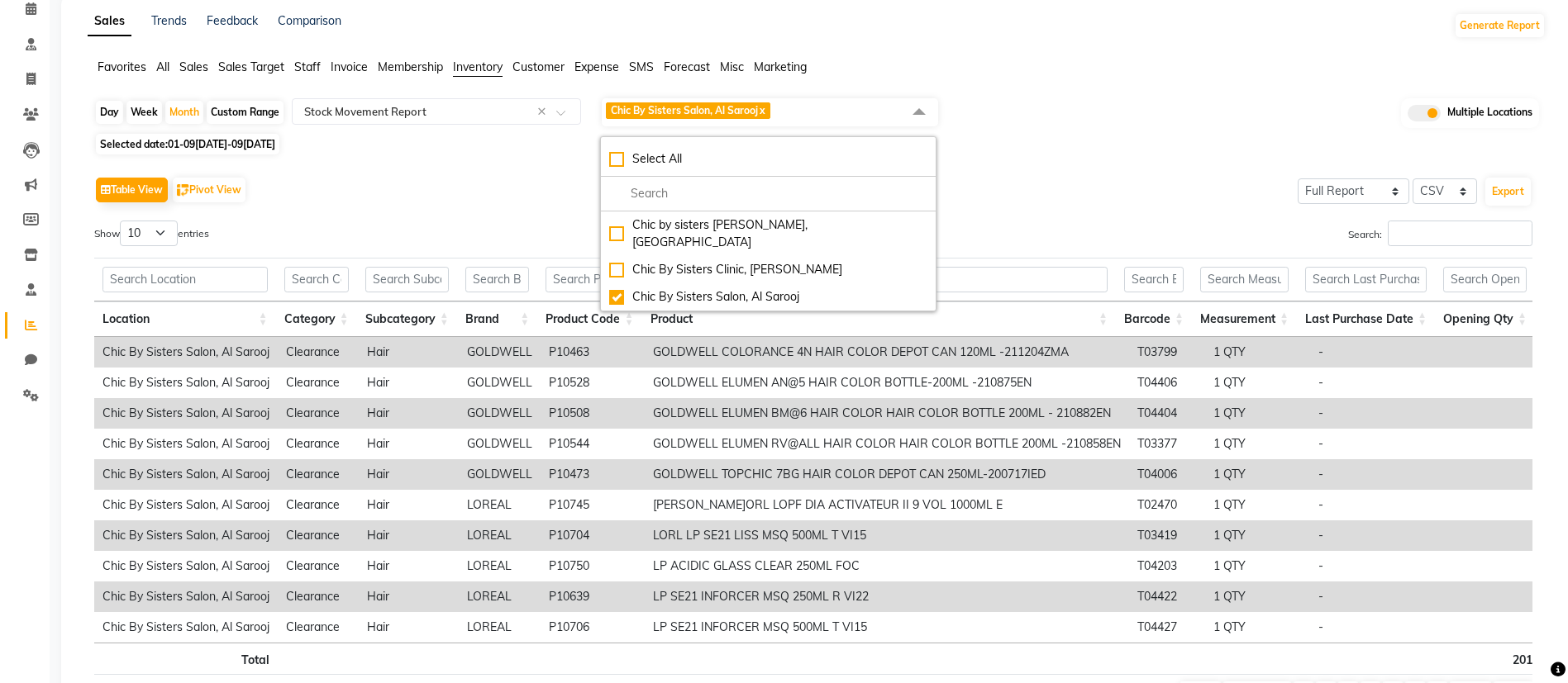
click at [492, 194] on div "Table View Pivot View Select Full Report Filtered Report Select CSV PDF Export" at bounding box center [813, 190] width 1438 height 35
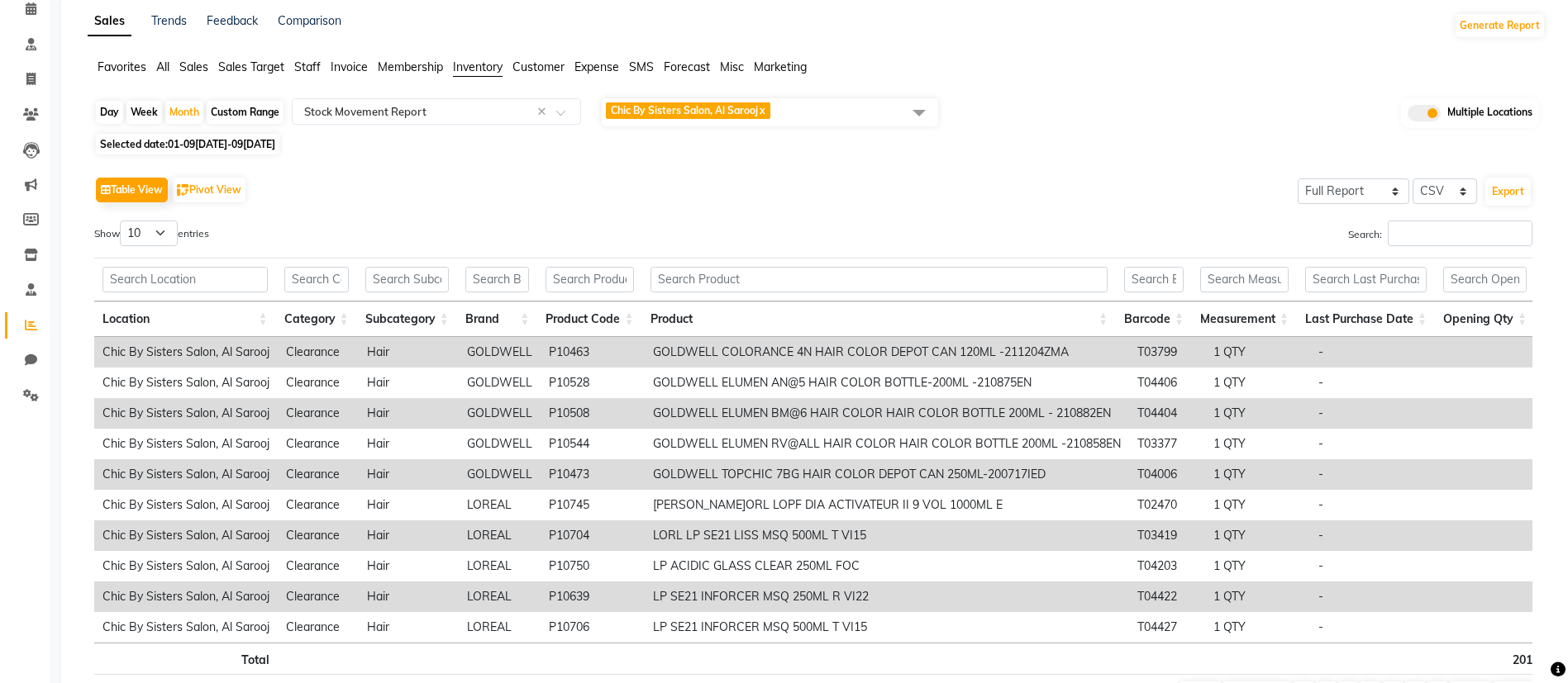
click at [308, 530] on td "Clearance" at bounding box center [317, 536] width 81 height 30
click at [463, 115] on input "text" at bounding box center [420, 111] width 238 height 16
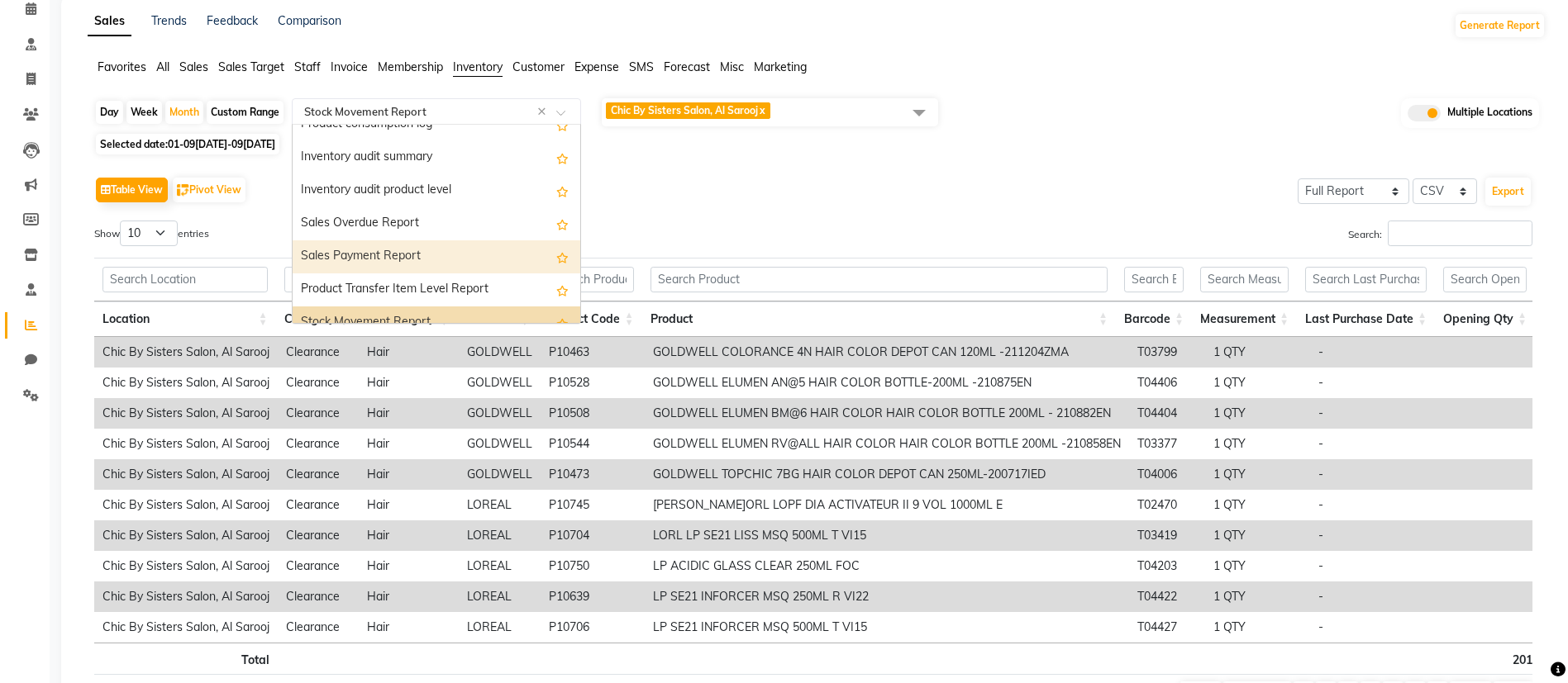
click at [372, 253] on div "Sales Payment Report" at bounding box center [436, 256] width 288 height 33
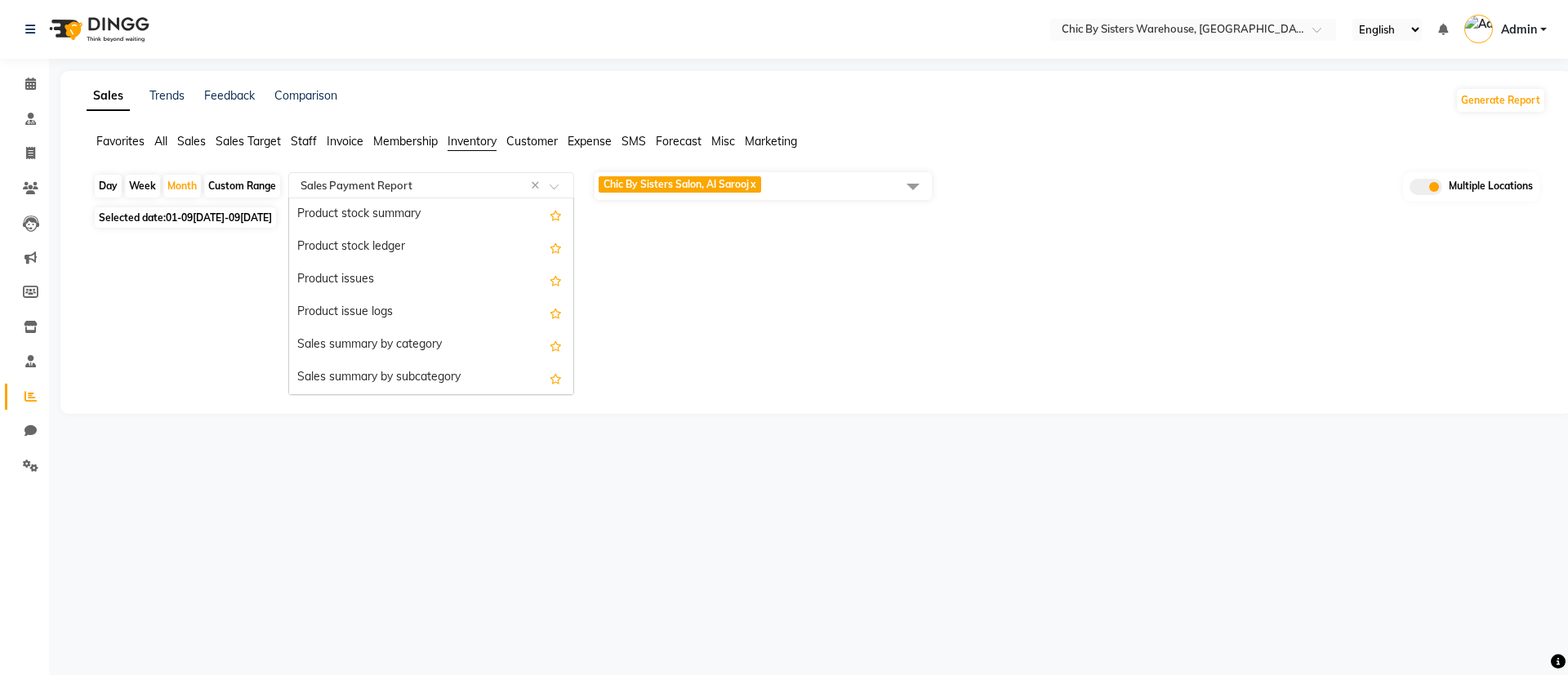
click at [440, 184] on input "text" at bounding box center [415, 185] width 235 height 16
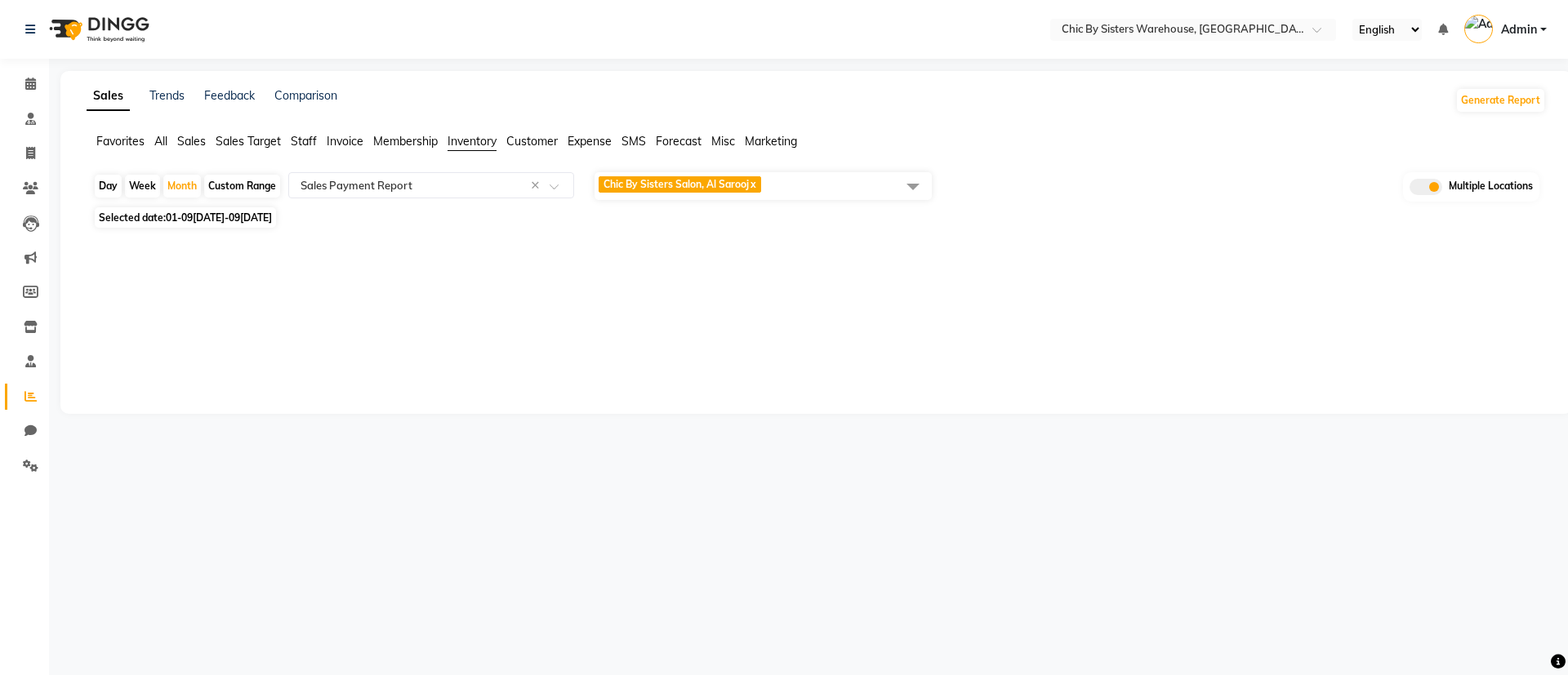
click at [192, 131] on div "Sales Trends Feedback Comparison Generate Report Favorites All Sales Sales Targ…" at bounding box center [816, 242] width 1512 height 343
click at [435, 177] on input "text" at bounding box center [415, 185] width 235 height 16
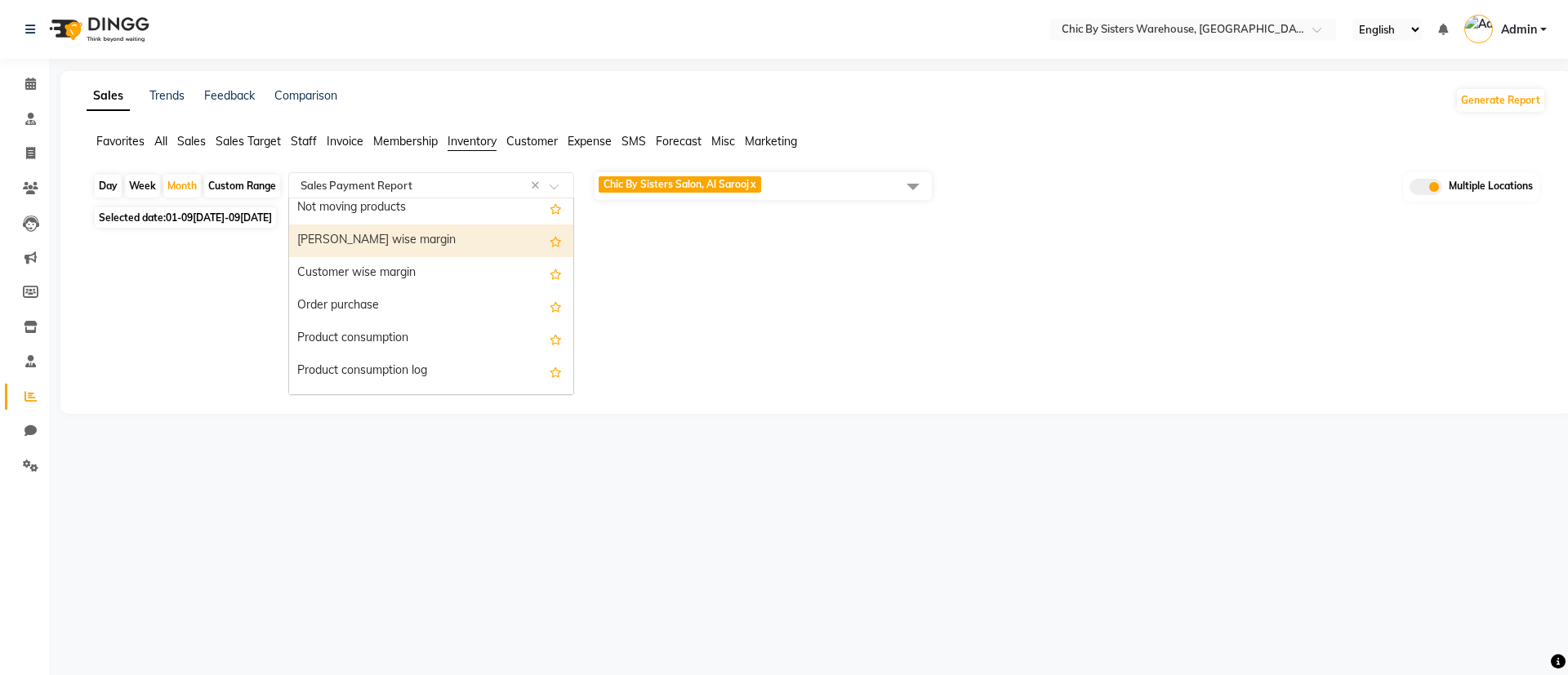
click at [354, 245] on div "[PERSON_NAME] wise margin" at bounding box center [431, 240] width 284 height 33
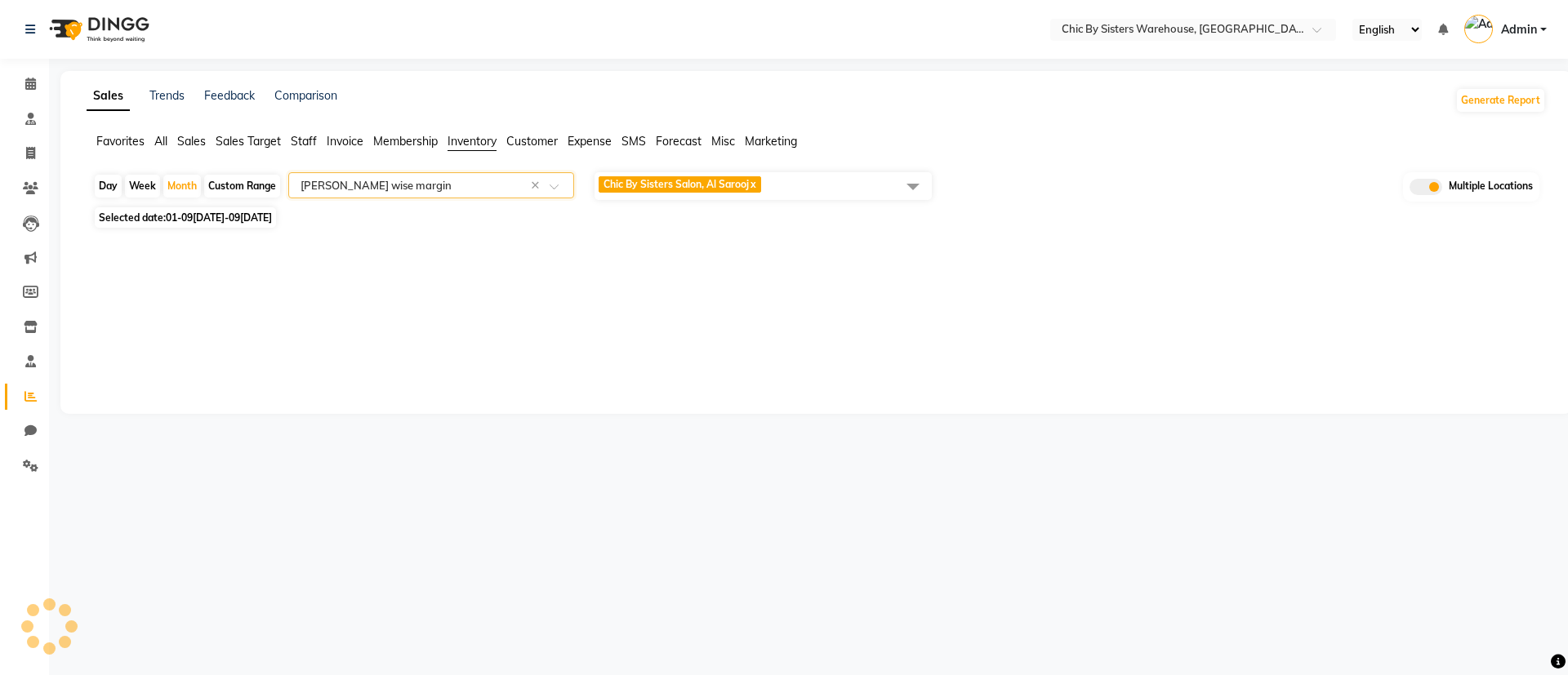
select select "full_report"
select select "csv"
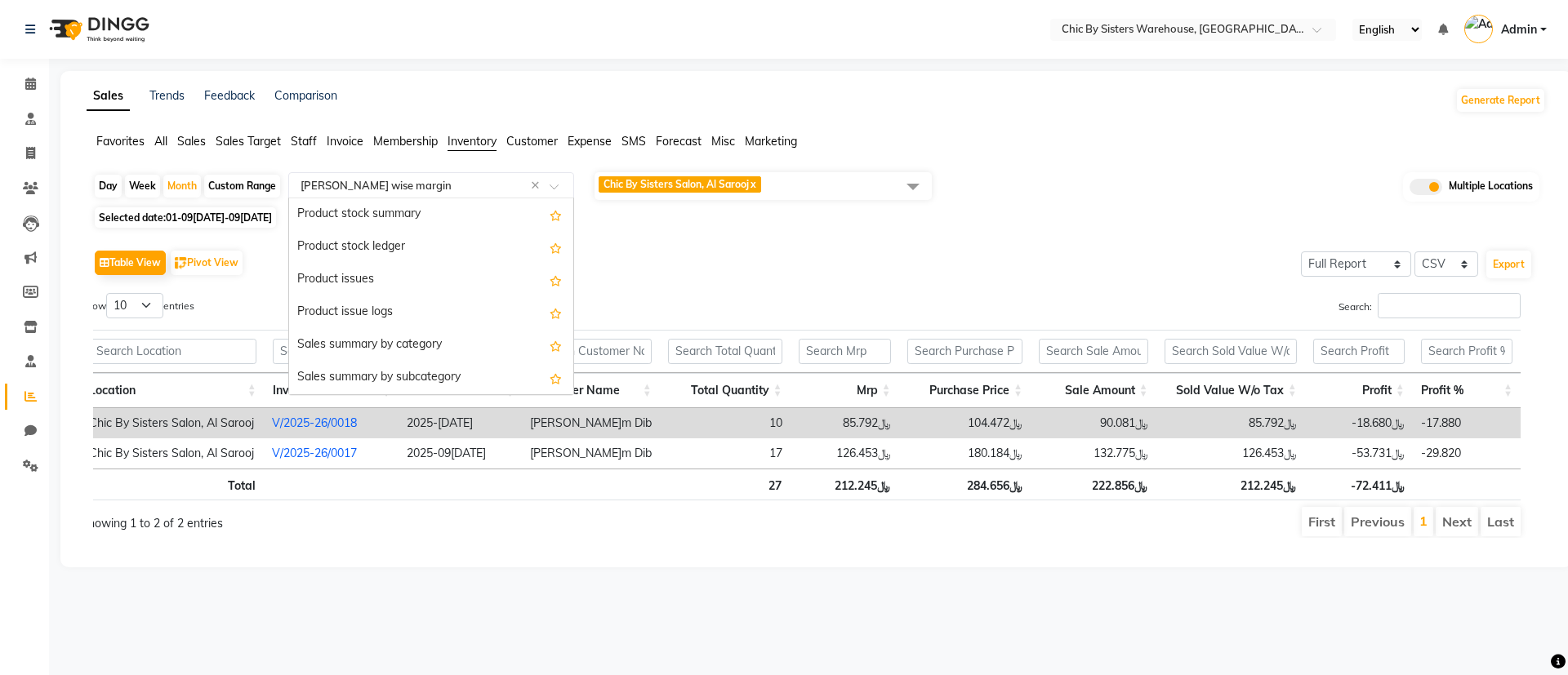
click at [449, 197] on ng-select "Select Report Type × [PERSON_NAME] margin × Product stock summary Product stock…" at bounding box center [431, 186] width 285 height 26
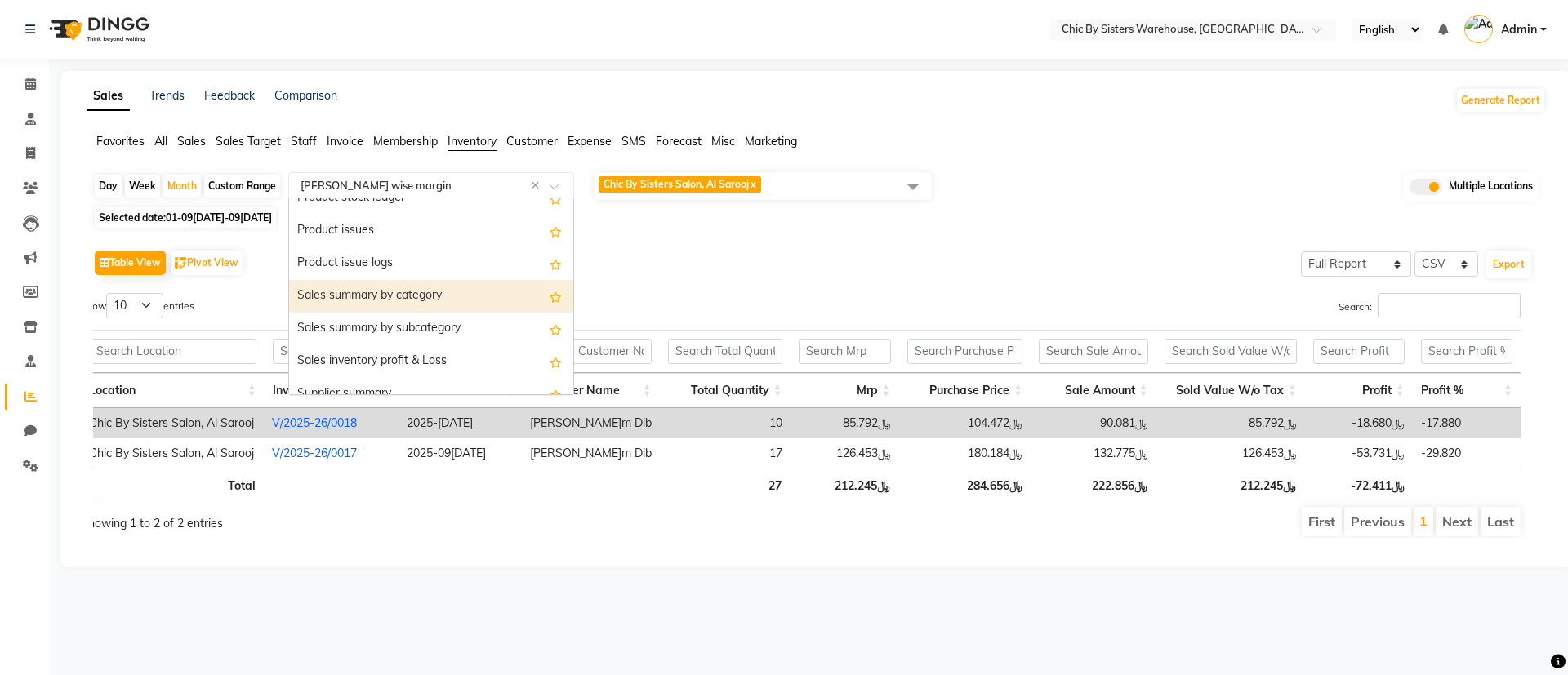
click at [410, 287] on div "Sales summary by category" at bounding box center [431, 296] width 284 height 33
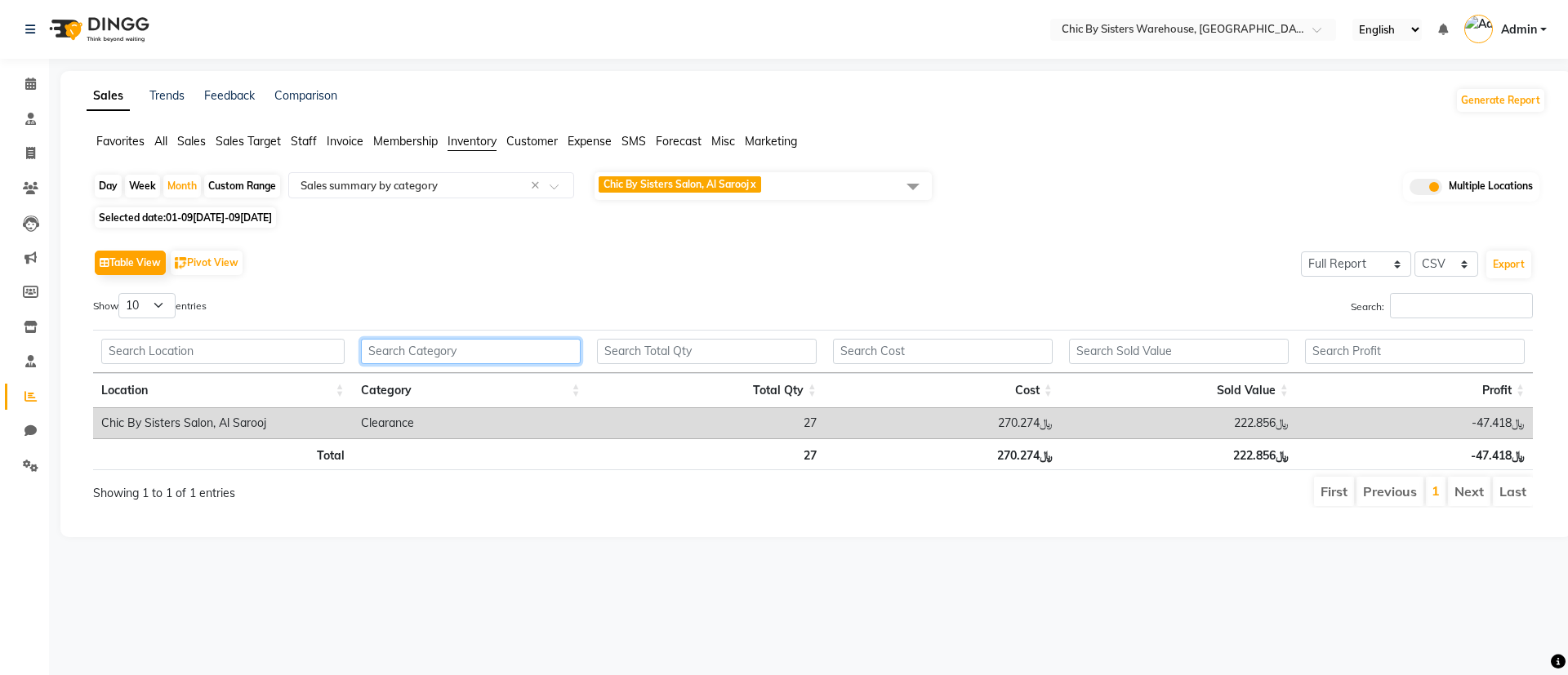
click at [480, 361] on input "text" at bounding box center [470, 351] width 220 height 25
click at [726, 185] on span "Chic By Sisters Salon, Al Sarooj" at bounding box center [676, 184] width 146 height 12
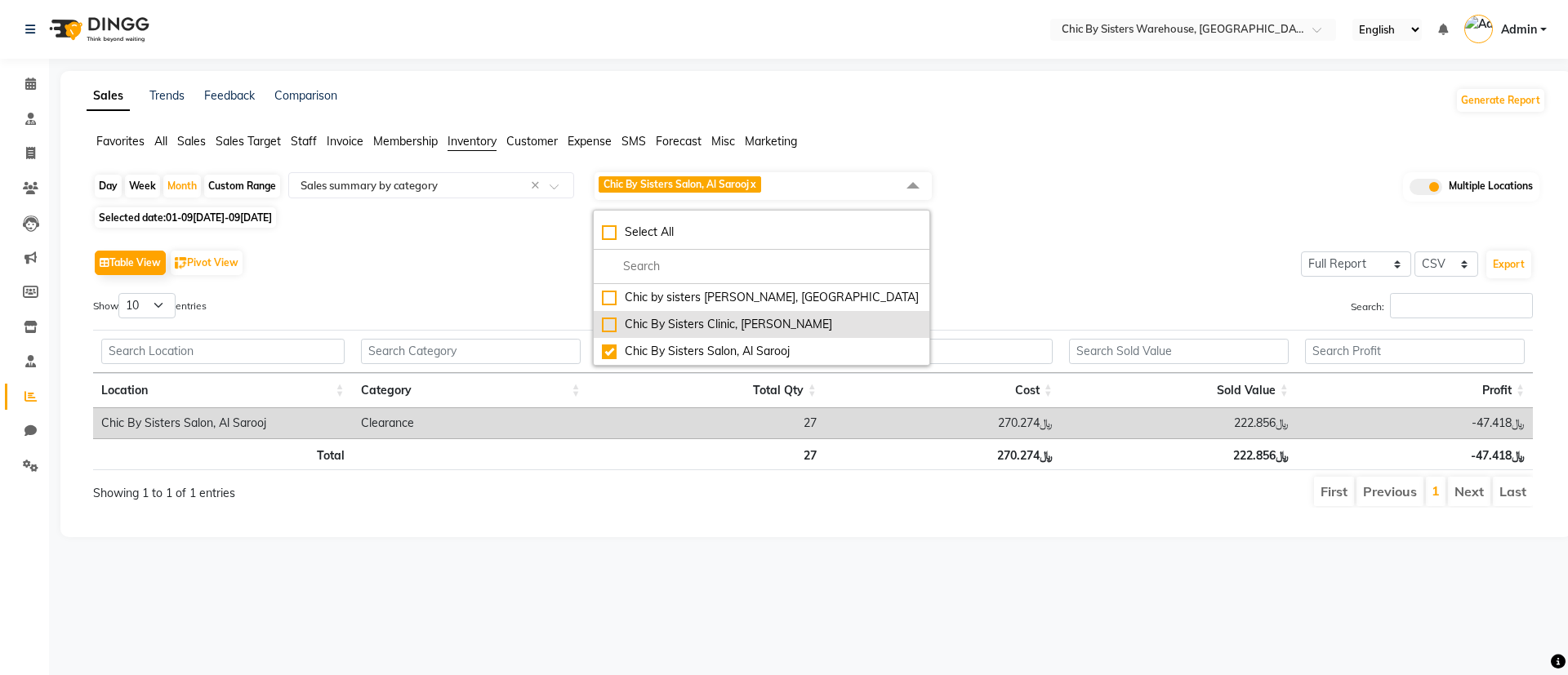
click at [624, 323] on div "Chic By Sisters Clinic, [PERSON_NAME]" at bounding box center [761, 325] width 319 height 17
checkbox input "true"
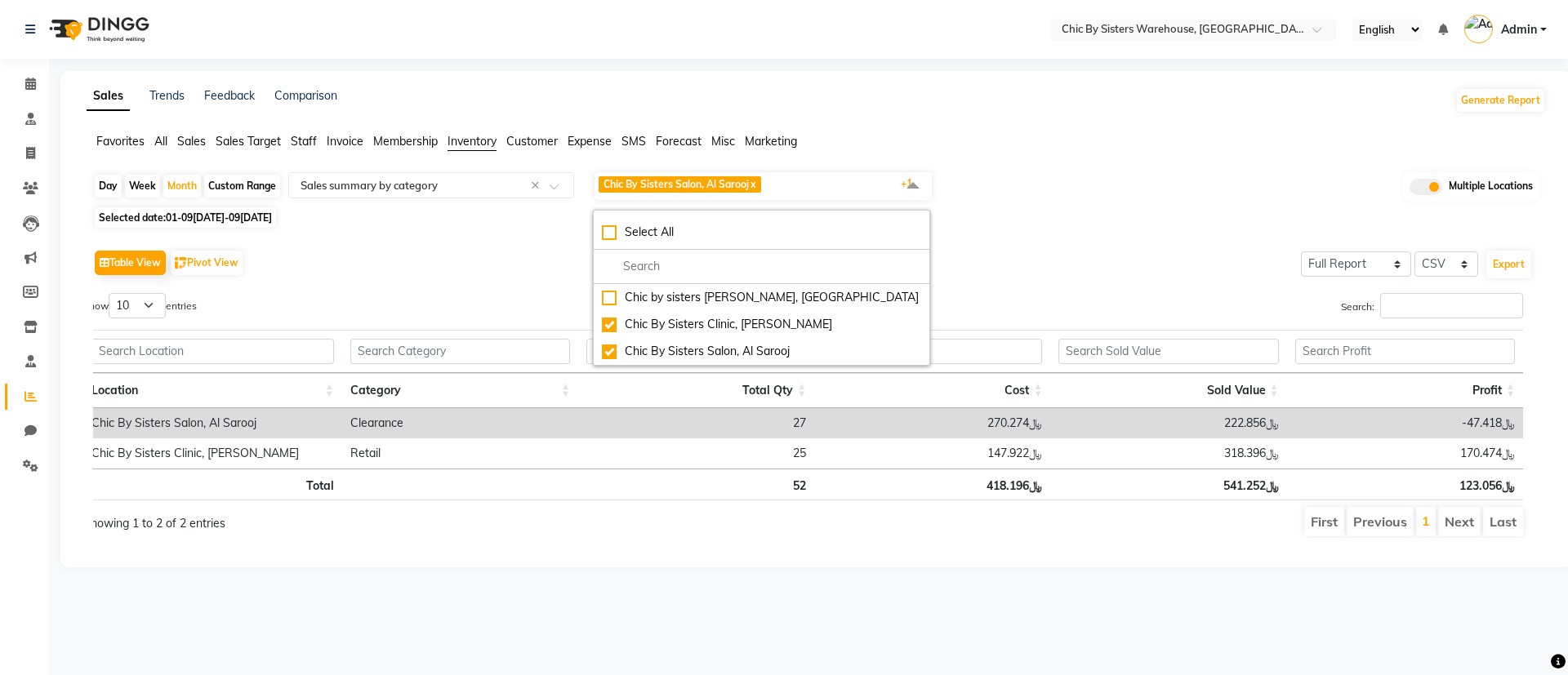
scroll to position [0, 12]
drag, startPoint x: 571, startPoint y: 556, endPoint x: 629, endPoint y: 547, distance: 58.7
click at [629, 538] on div "Show 10 25 50 100 entries Search: Location Category Total Qty Cost Sold Value P…" at bounding box center [812, 415] width 1439 height 245
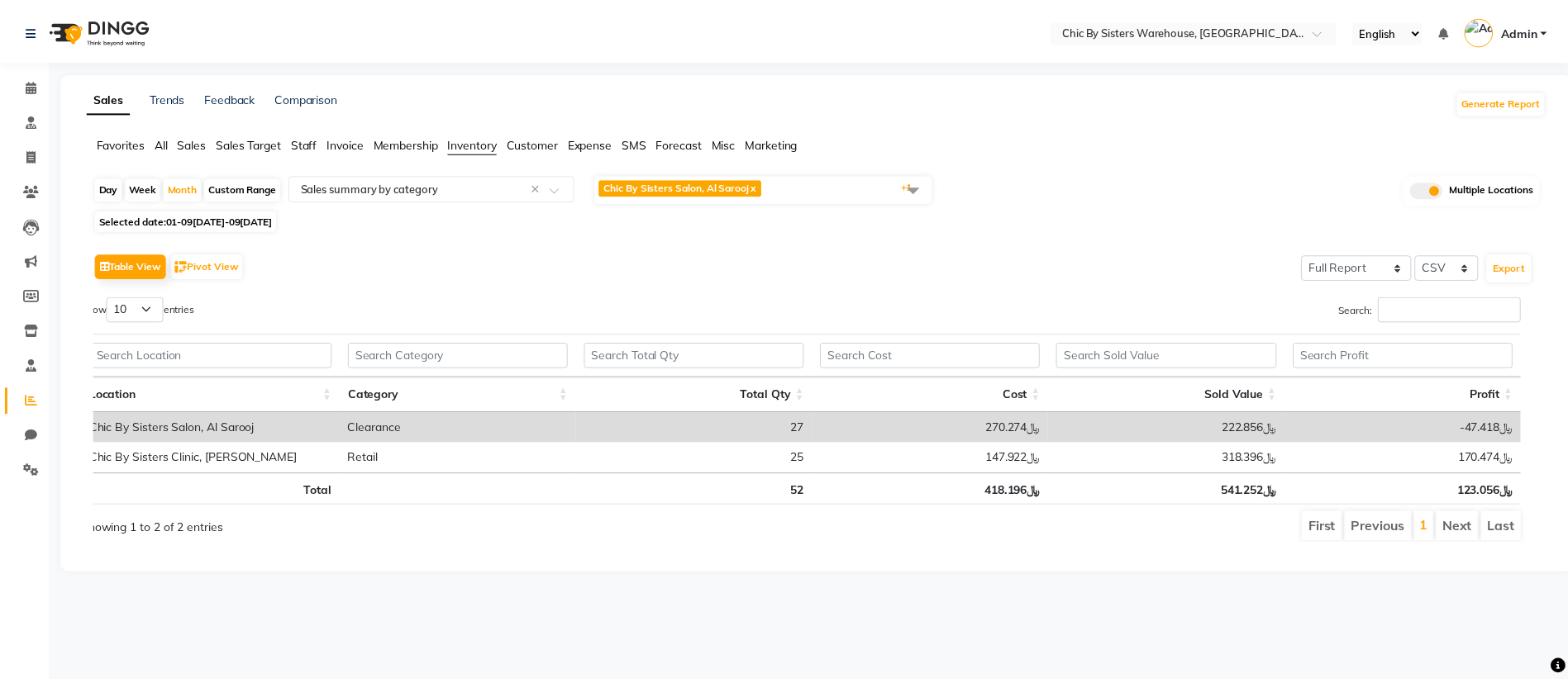
scroll to position [0, 0]
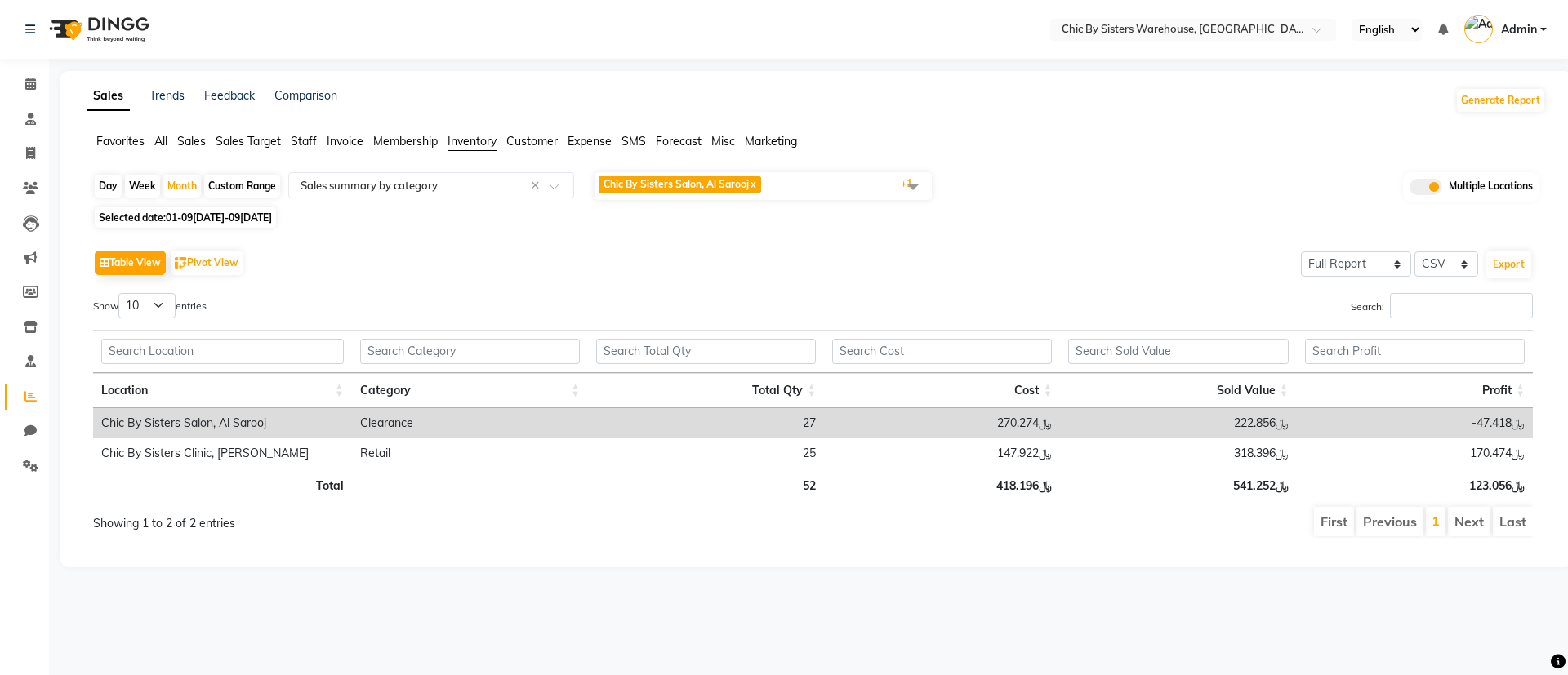
click at [751, 191] on span "Chic By Sisters Salon, Al Sarooj x" at bounding box center [680, 184] width 162 height 16
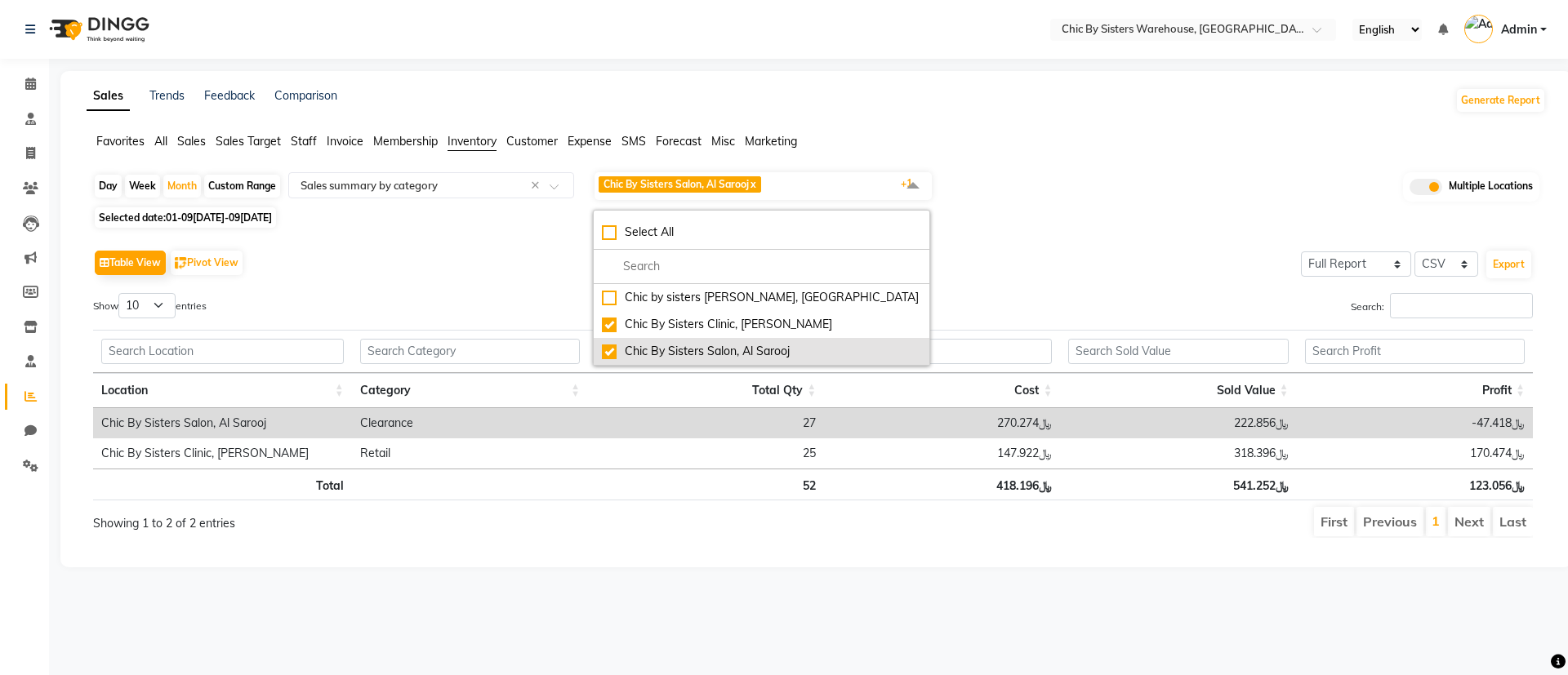
click at [623, 348] on div "Chic By Sisters Salon, Al Sarooj" at bounding box center [761, 351] width 319 height 17
checkbox input "false"
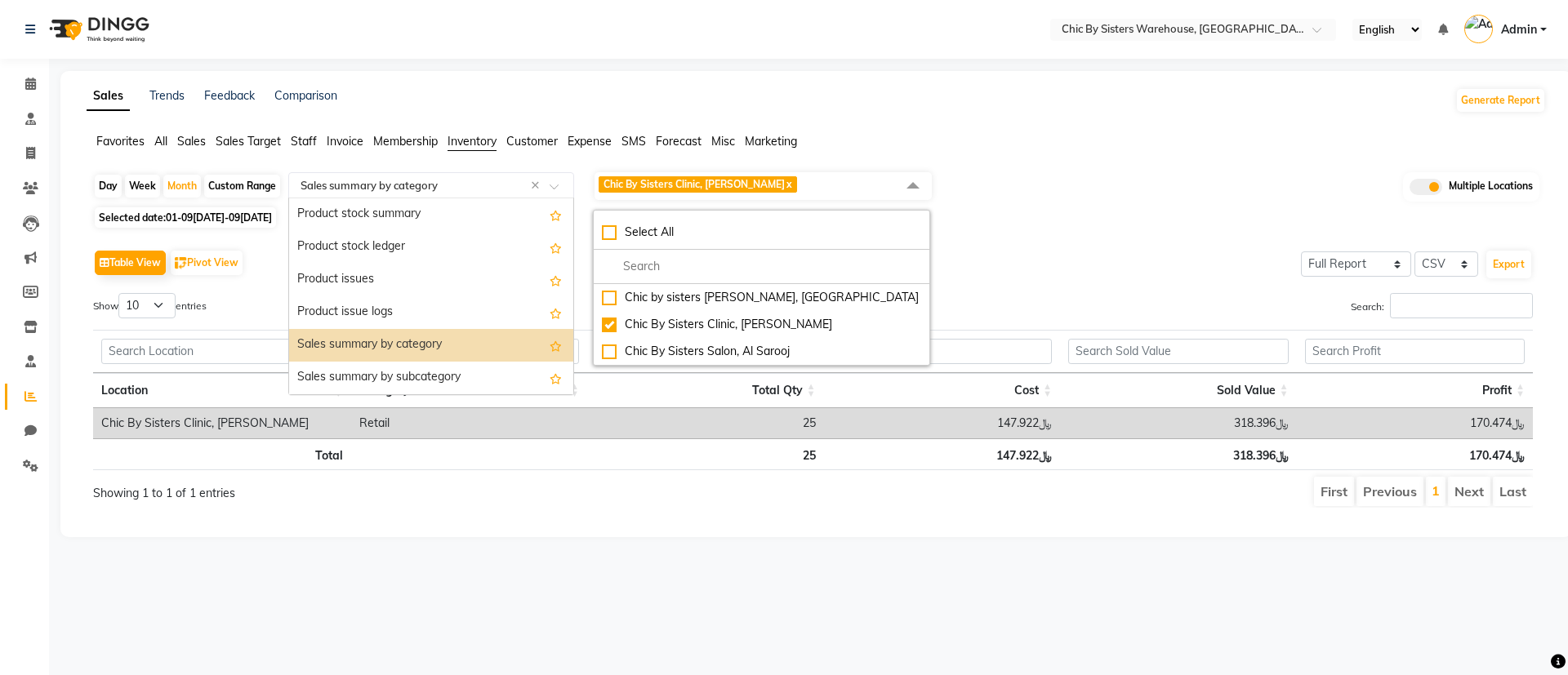
click at [398, 189] on input "text" at bounding box center [415, 185] width 235 height 16
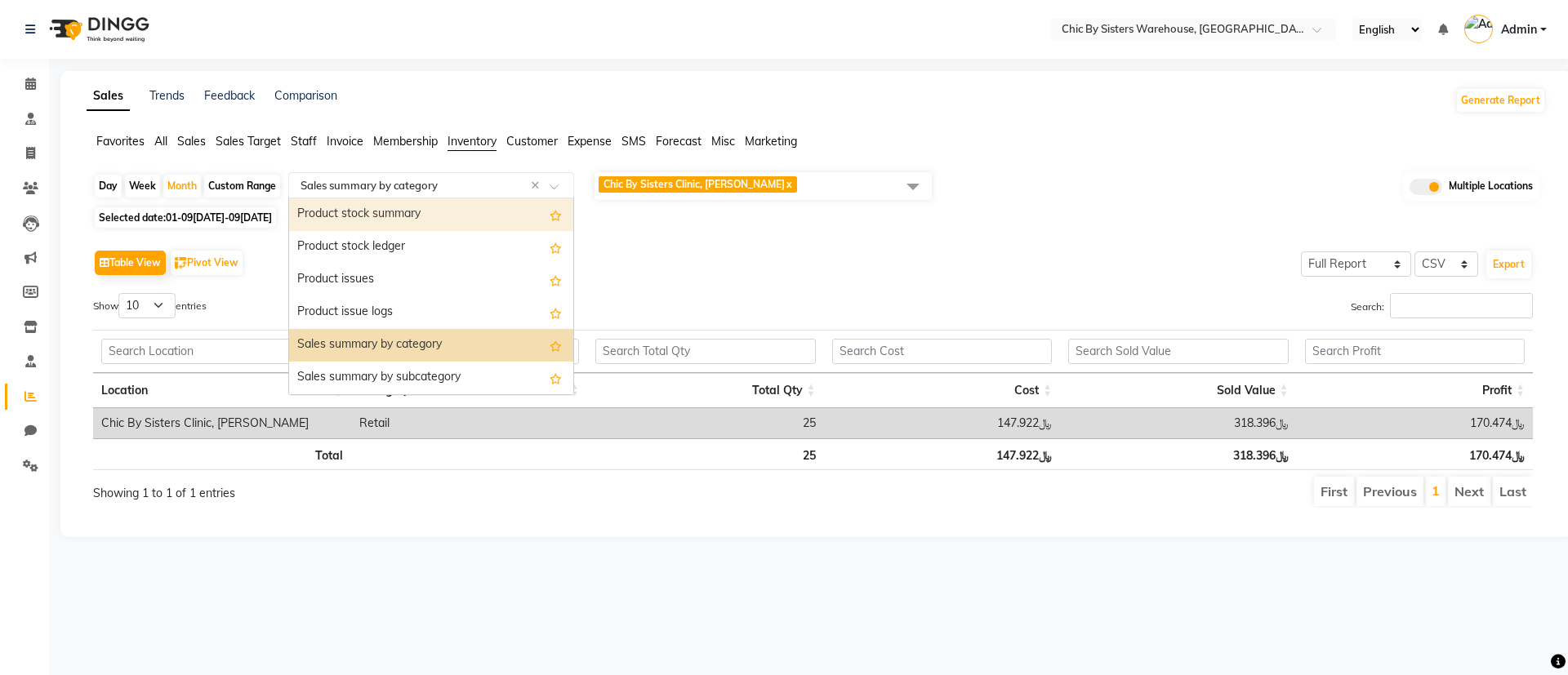
click at [416, 210] on div "Product stock summary" at bounding box center [431, 214] width 284 height 33
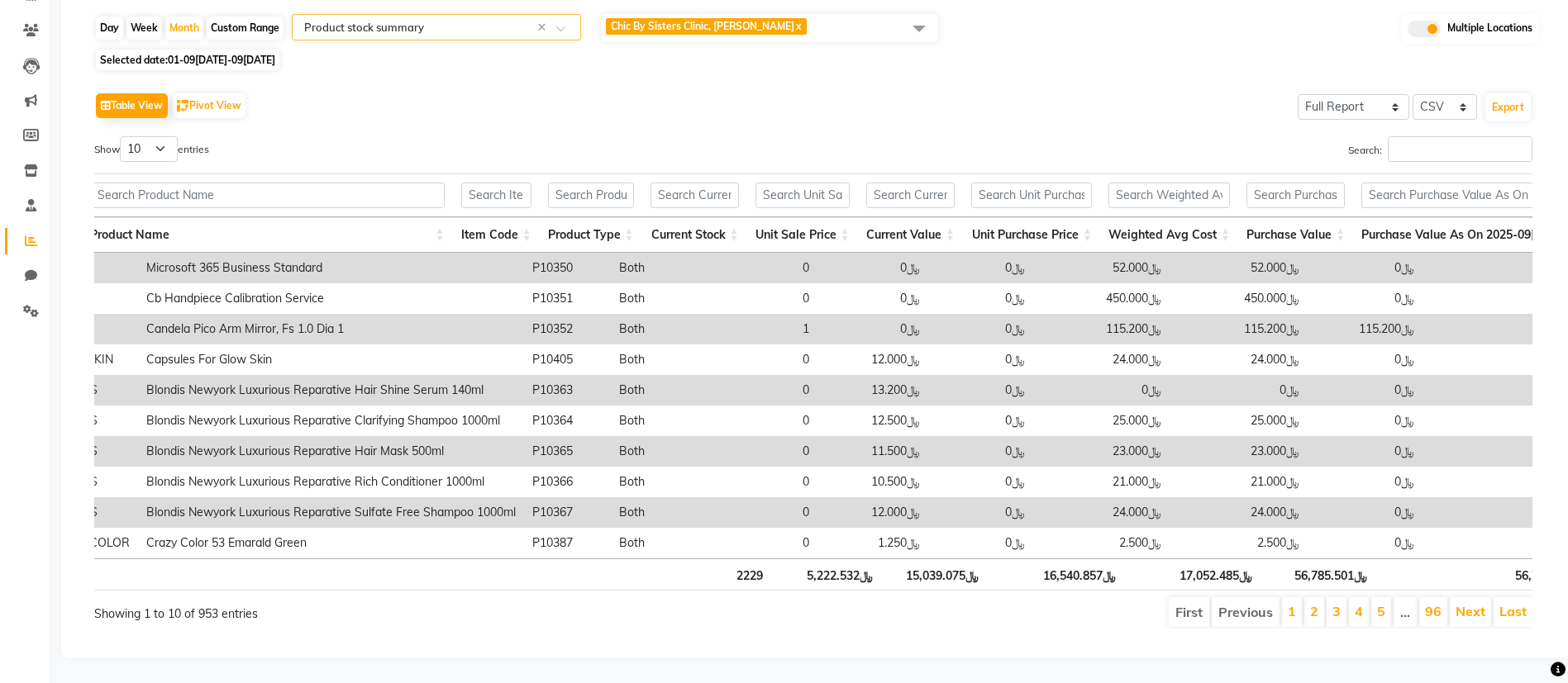
scroll to position [0, 486]
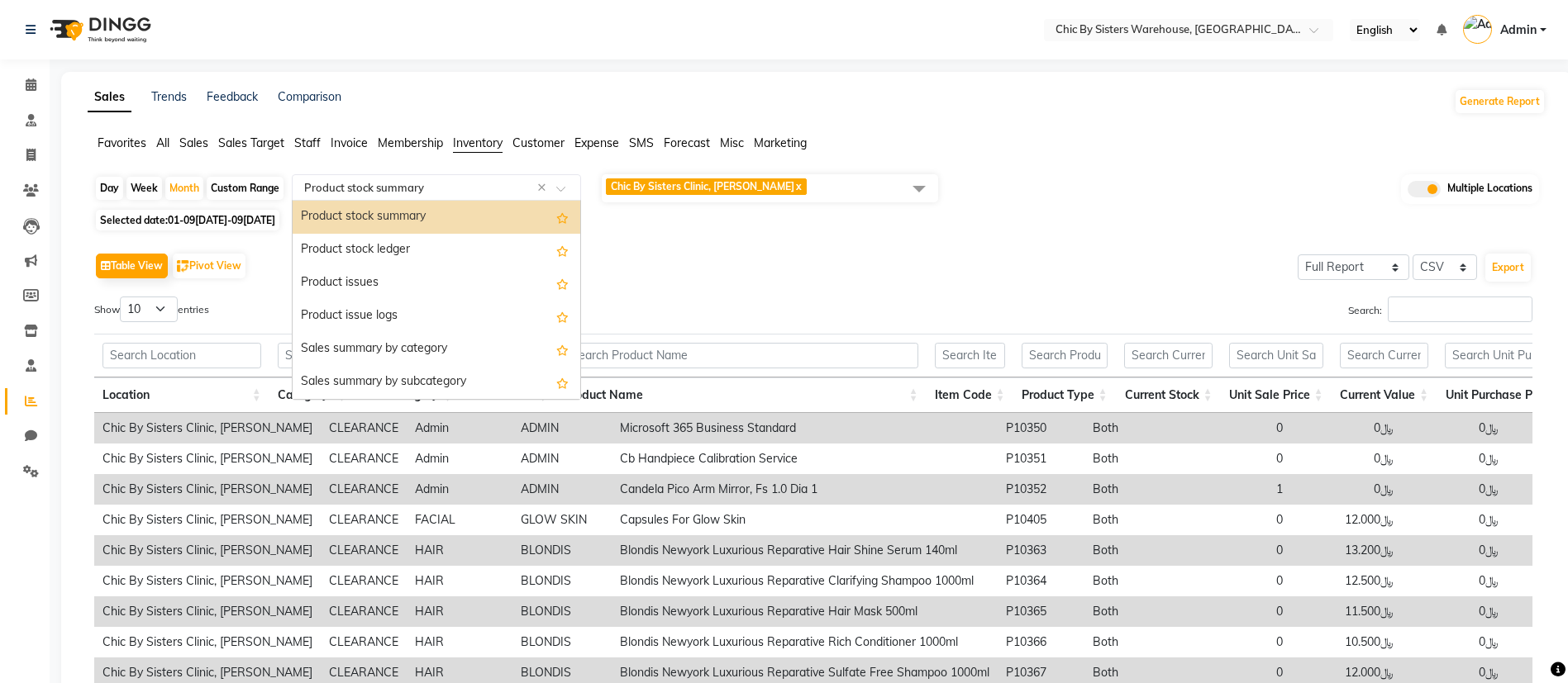
click at [457, 182] on input "text" at bounding box center [420, 187] width 238 height 16
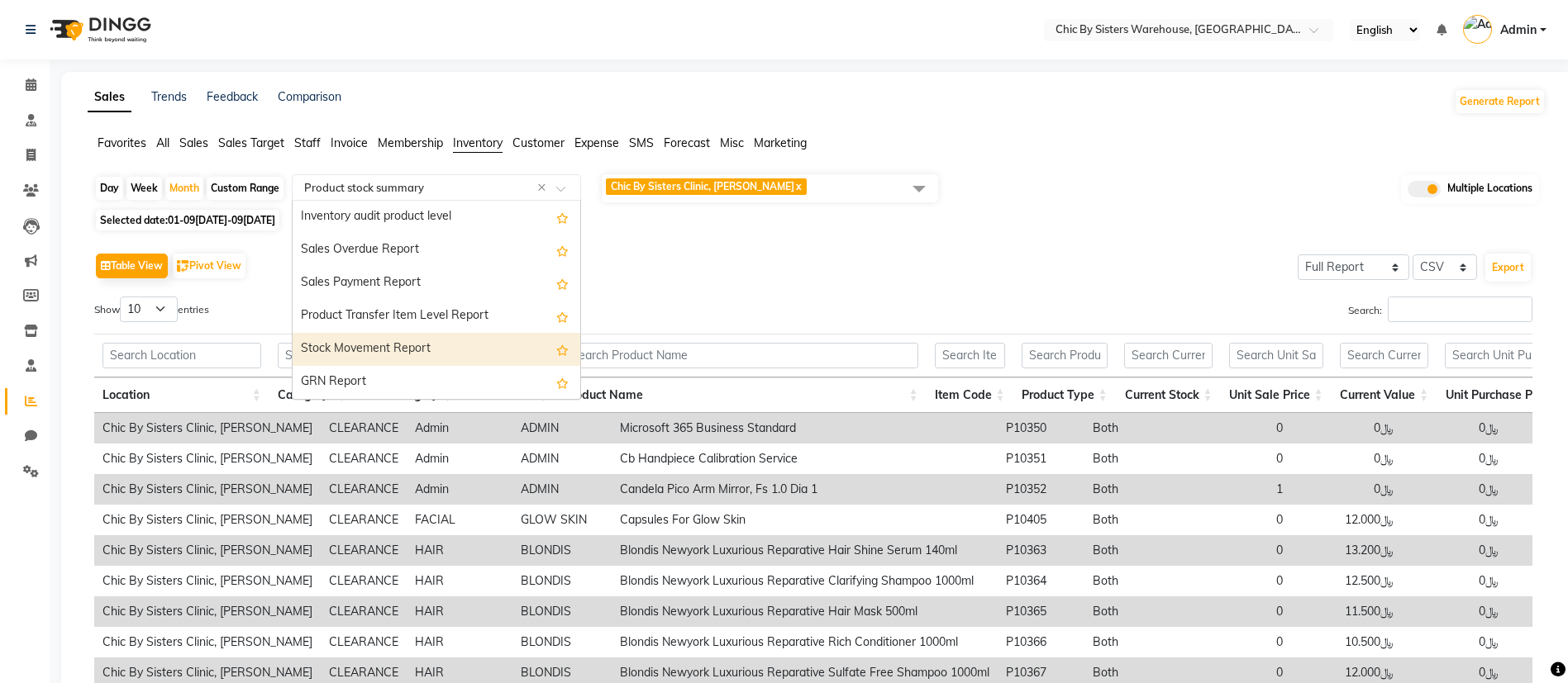
click at [384, 340] on div "Stock Movement Report" at bounding box center [436, 350] width 288 height 33
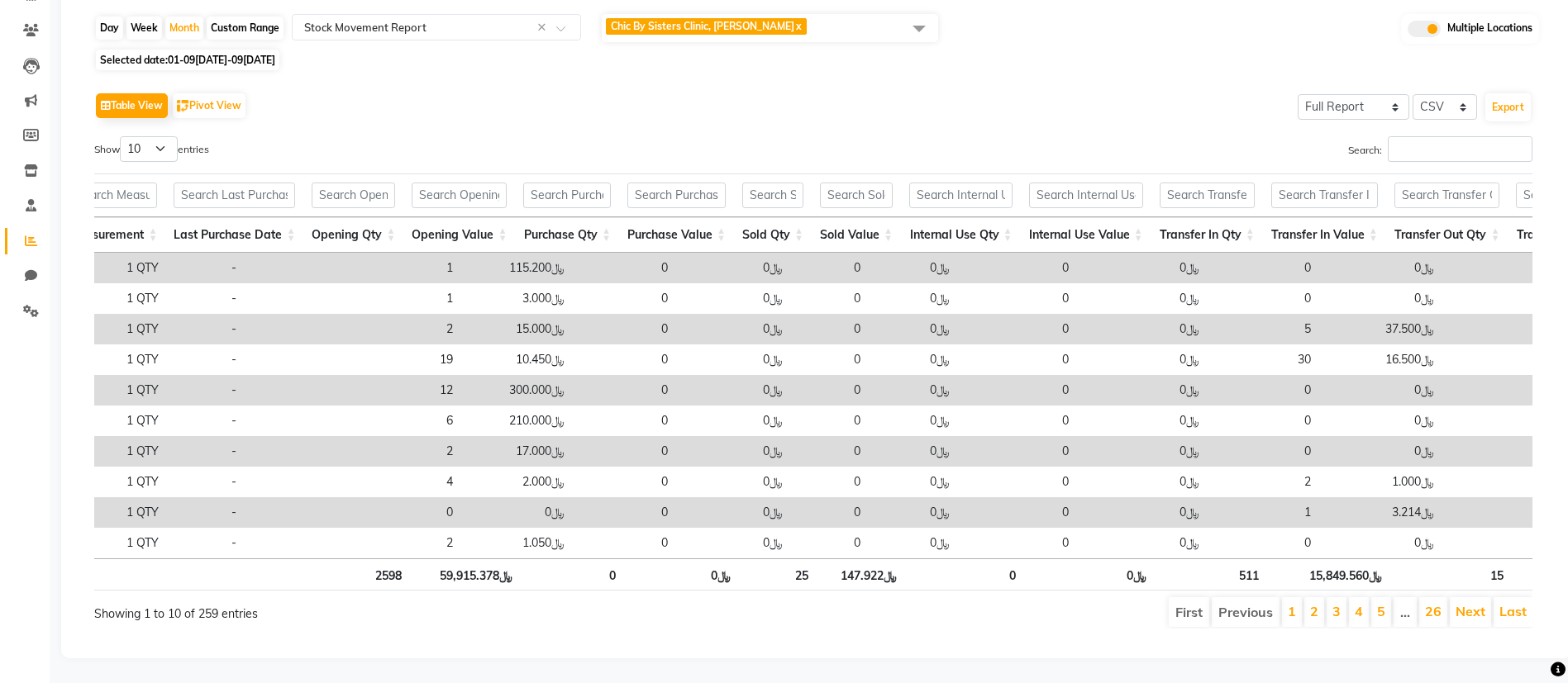
click at [878, 218] on th "Sold Value" at bounding box center [856, 235] width 89 height 35
click at [812, 218] on th "Sold Qty" at bounding box center [773, 235] width 78 height 35
click at [878, 218] on th "Sold Value" at bounding box center [856, 235] width 89 height 35
click at [862, 218] on th "Sold Value" at bounding box center [856, 235] width 89 height 35
